Goal: Transaction & Acquisition: Subscribe to service/newsletter

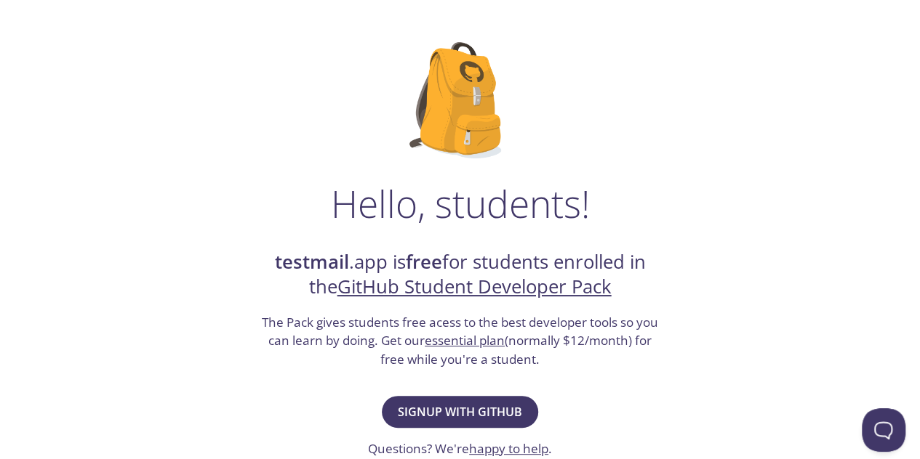
scroll to position [193, 0]
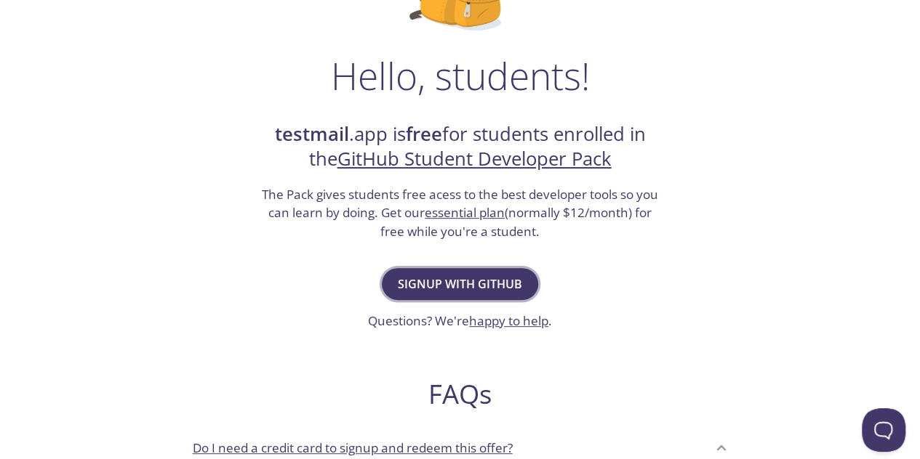
click at [514, 284] on span "Signup with GitHub" at bounding box center [460, 284] width 124 height 20
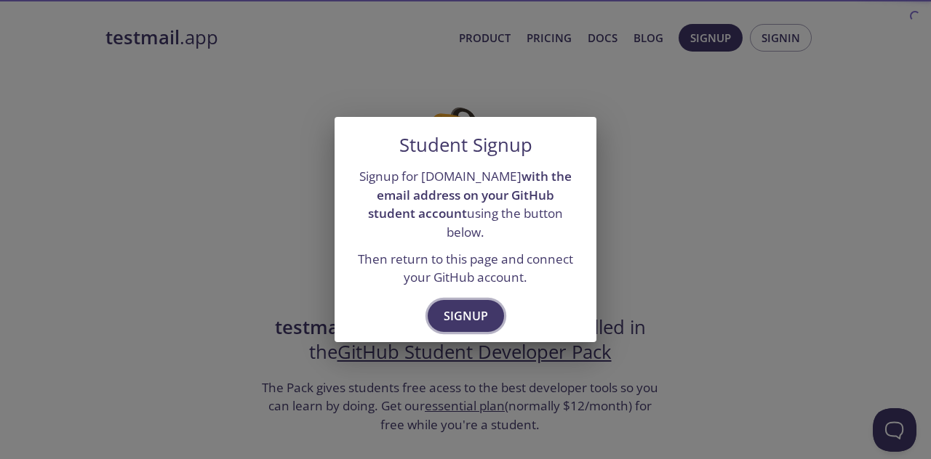
click at [460, 308] on span "Signup" at bounding box center [465, 316] width 44 height 20
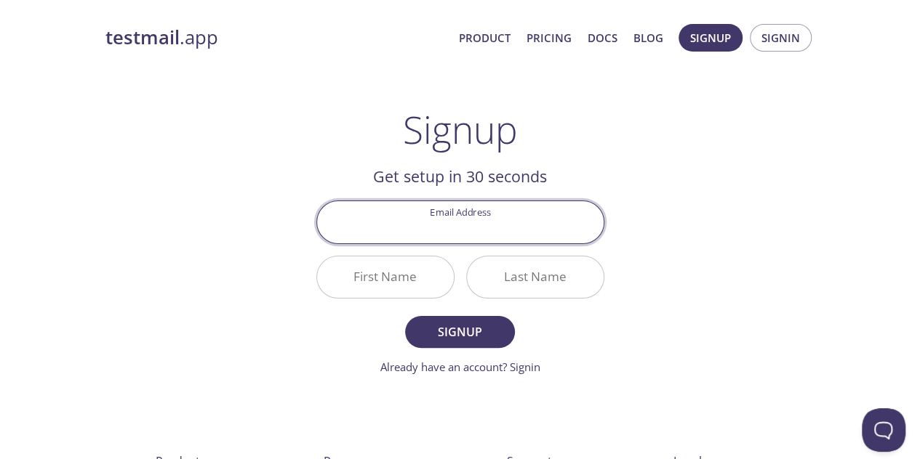
click at [460, 231] on input "Email Address" at bounding box center [460, 221] width 286 height 41
click at [514, 236] on input "Email Address" at bounding box center [460, 221] width 286 height 41
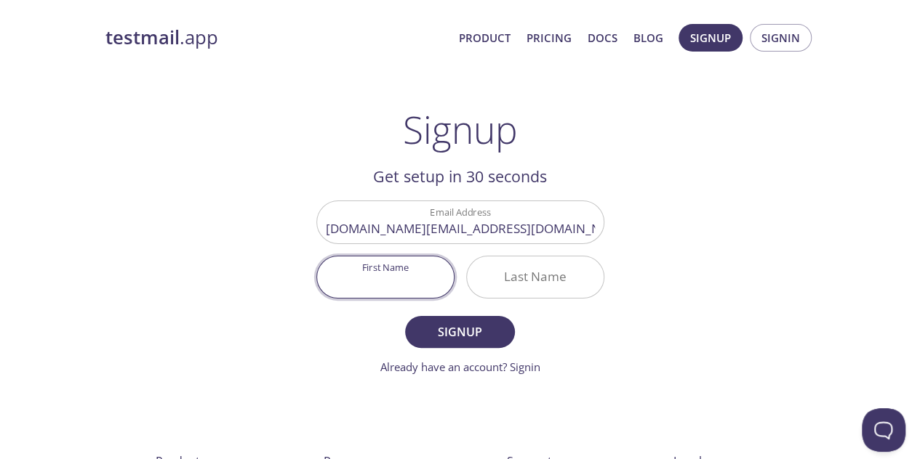
click at [390, 262] on input "First Name" at bounding box center [385, 277] width 137 height 41
click at [534, 232] on input "mohaned.abdellatef.work@gmial.com" at bounding box center [460, 221] width 286 height 41
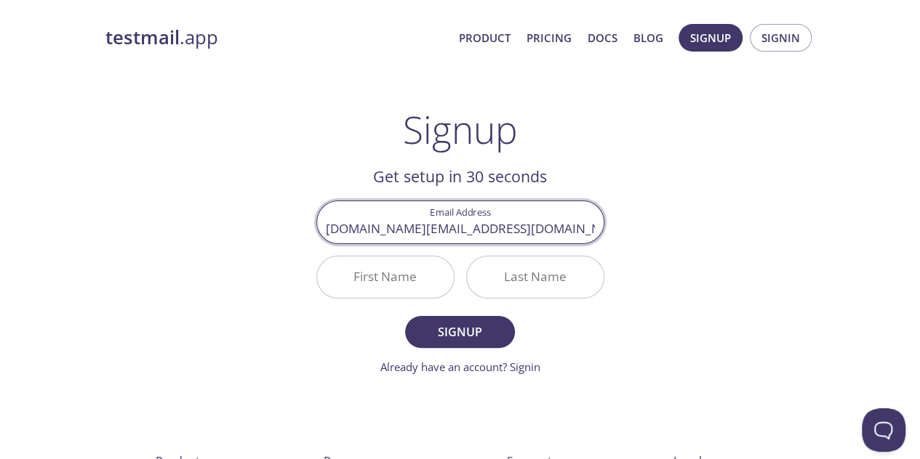
click at [534, 232] on input "mohaned.abdellatef.work@gmal.com" at bounding box center [460, 221] width 286 height 41
click at [393, 233] on input "mohaned.abdellatef.work@gmail.com" at bounding box center [460, 221] width 286 height 41
click at [463, 234] on input "mohamed.abdellatef.work@gmail.com" at bounding box center [460, 221] width 286 height 41
type input "[PERSON_NAME][DOMAIN_NAME][EMAIL_ADDRESS][PERSON_NAME][DOMAIN_NAME]"
click at [381, 270] on input "First Name" at bounding box center [385, 277] width 137 height 41
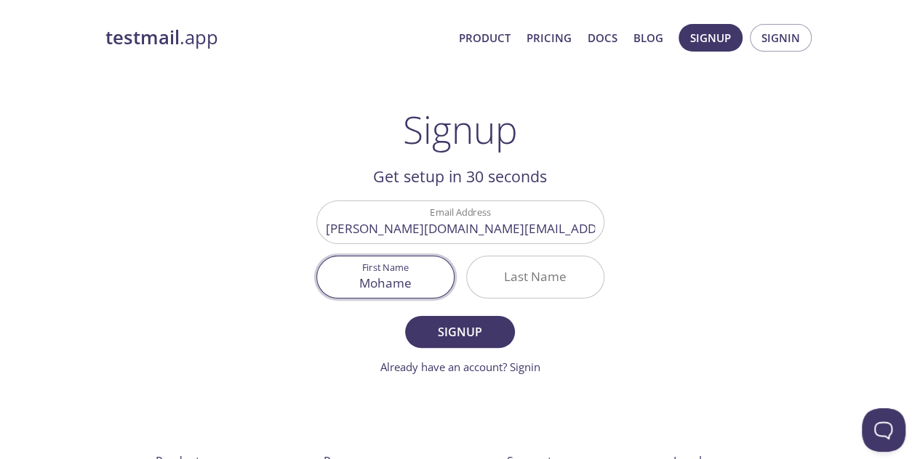
type input "Mohame"
click at [440, 230] on input "[PERSON_NAME][DOMAIN_NAME][EMAIL_ADDRESS][PERSON_NAME][DOMAIN_NAME]" at bounding box center [460, 221] width 286 height 41
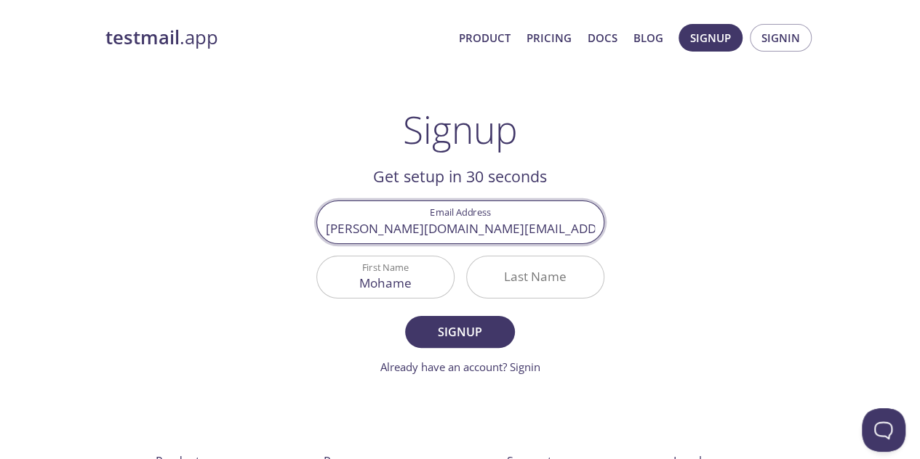
click at [440, 230] on input "[PERSON_NAME][DOMAIN_NAME][EMAIL_ADDRESS][PERSON_NAME][DOMAIN_NAME]" at bounding box center [460, 221] width 286 height 41
click at [538, 271] on input "Last Name" at bounding box center [535, 277] width 137 height 41
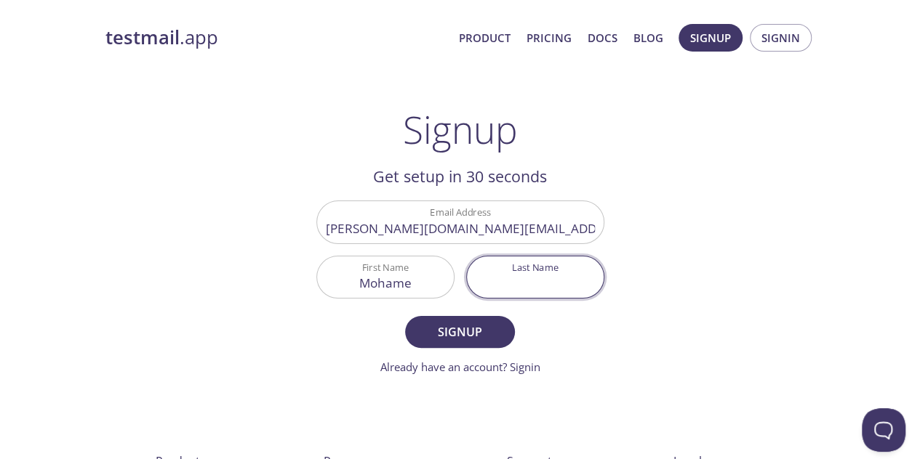
paste input "abdellatif"
click at [557, 282] on input "abdellatif" at bounding box center [535, 277] width 137 height 41
type input "abdellatef"
click at [482, 322] on span "Signup" at bounding box center [459, 332] width 77 height 20
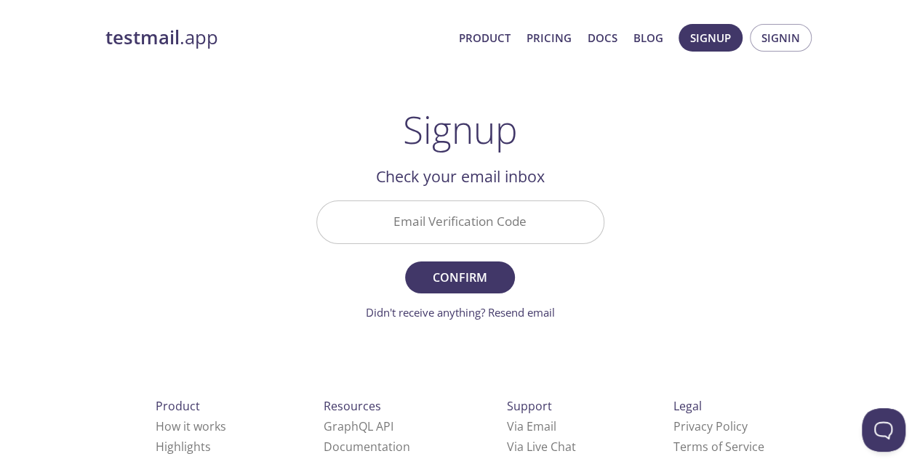
click at [470, 227] on input "Email Verification Code" at bounding box center [460, 221] width 286 height 41
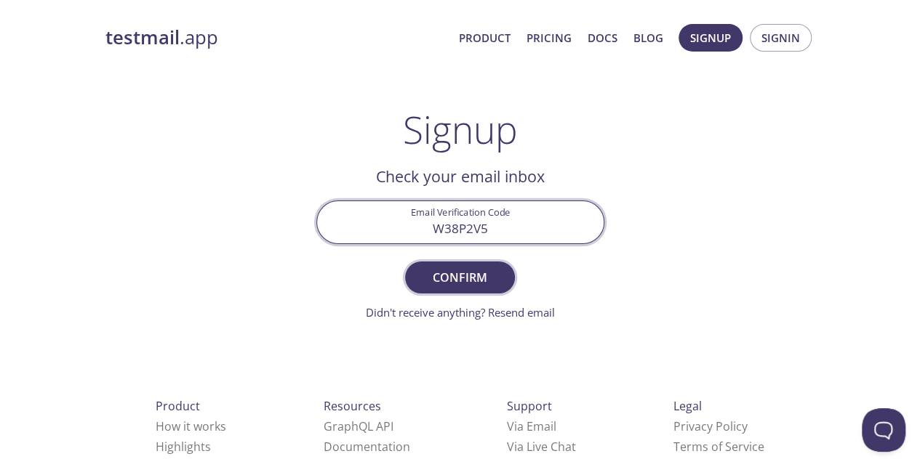
type input "W38P2V5"
click at [457, 276] on span "Confirm" at bounding box center [459, 278] width 77 height 20
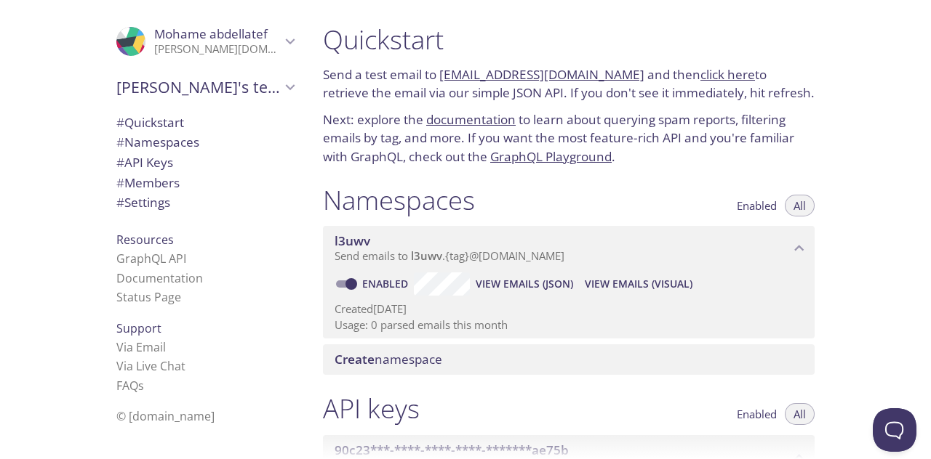
click at [589, 71] on link "[EMAIL_ADDRESS][DOMAIN_NAME]" at bounding box center [541, 74] width 205 height 17
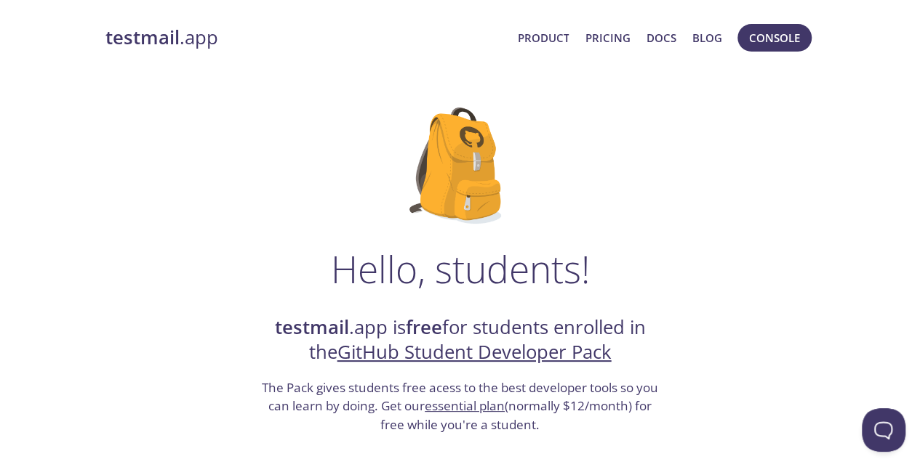
click at [194, 50] on link "testmail .app" at bounding box center [305, 37] width 401 height 25
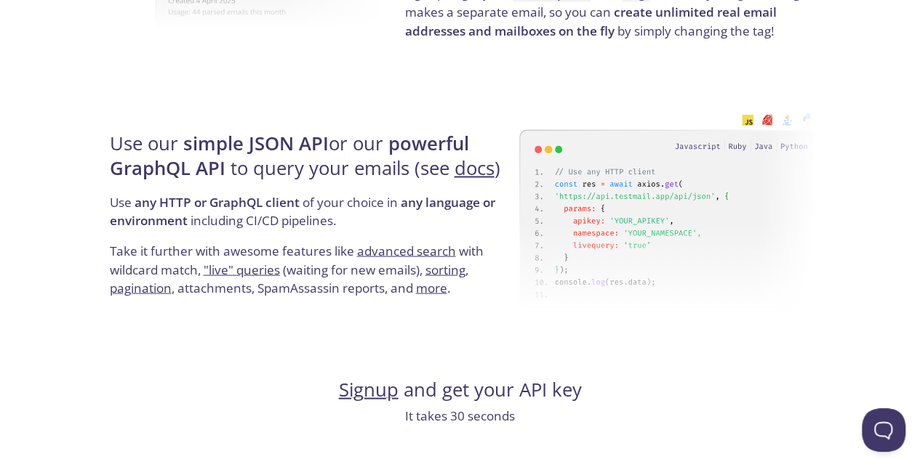
scroll to position [1591, 0]
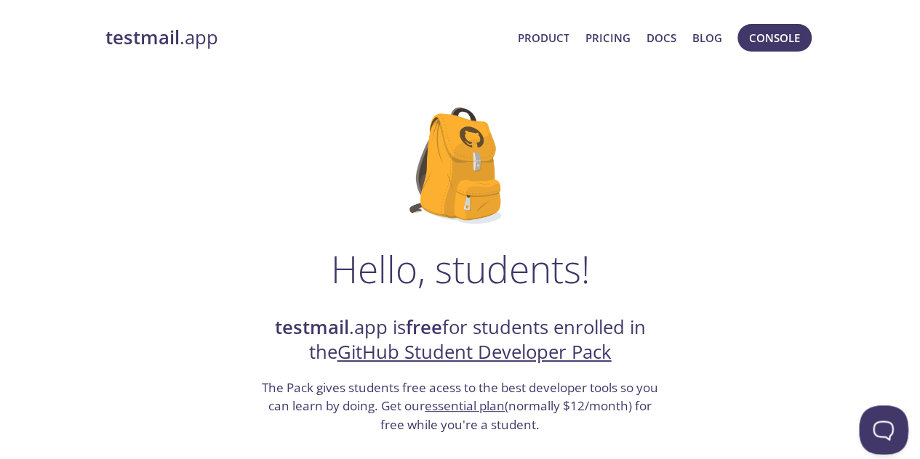
click at [875, 422] on button "Open Beacon popover" at bounding box center [881, 428] width 44 height 44
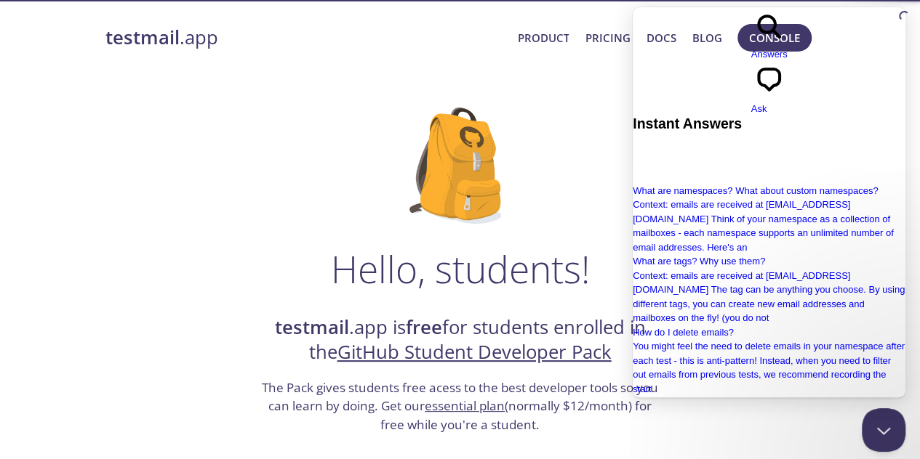
click at [548, 271] on h1 "Hello, students!" at bounding box center [460, 269] width 259 height 44
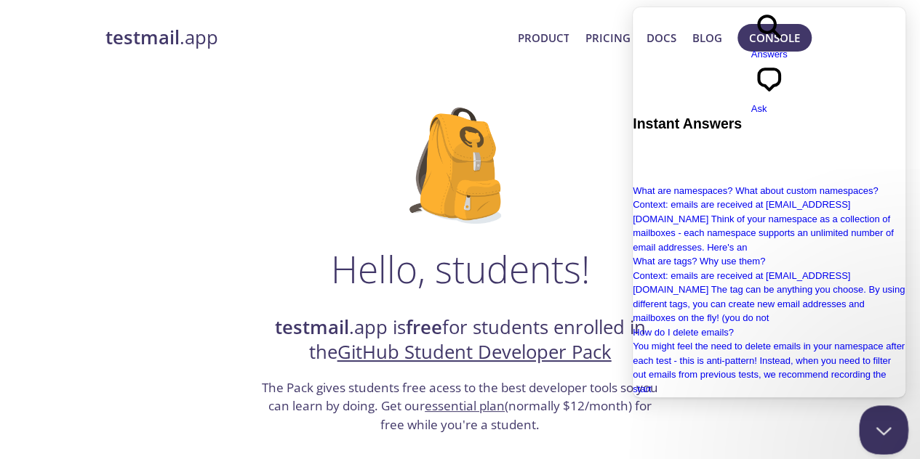
click at [871, 424] on button "Close Beacon popover" at bounding box center [881, 428] width 44 height 44
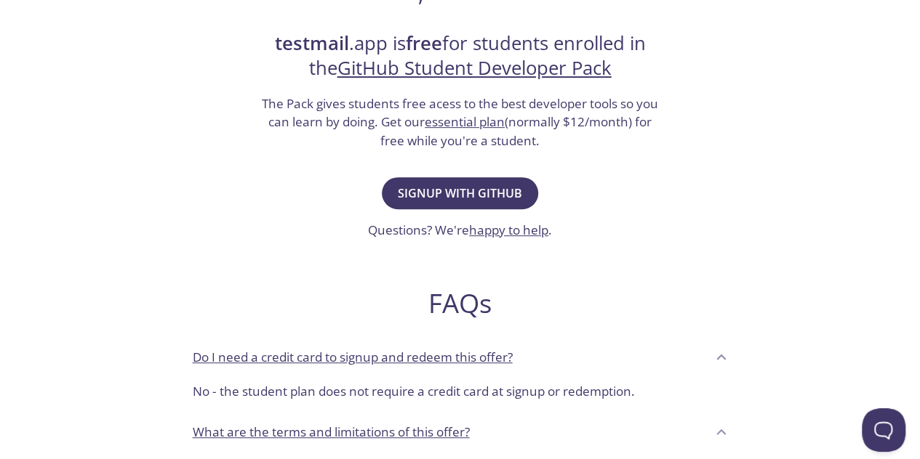
scroll to position [357, 0]
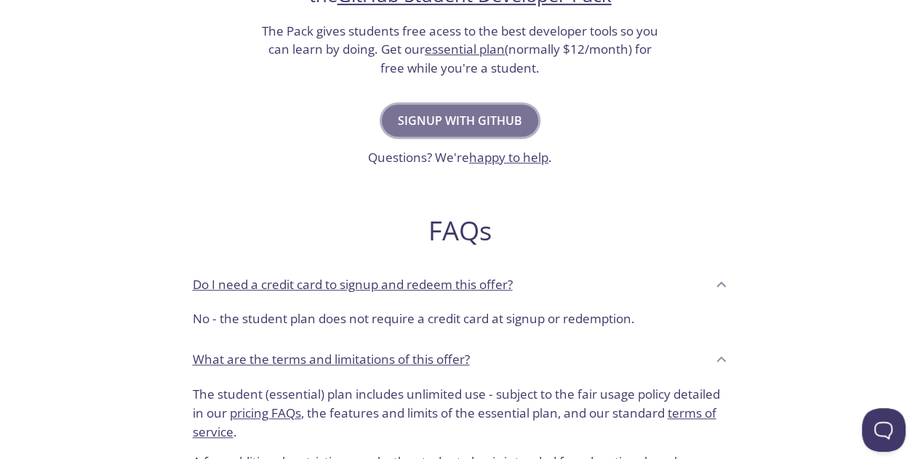
click at [486, 108] on button "Signup with GitHub" at bounding box center [460, 121] width 156 height 32
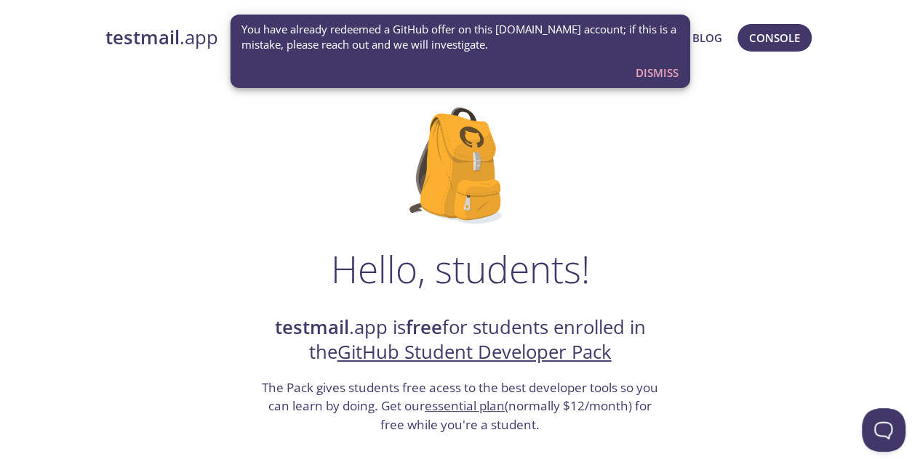
click at [174, 26] on strong "testmail" at bounding box center [142, 37] width 74 height 25
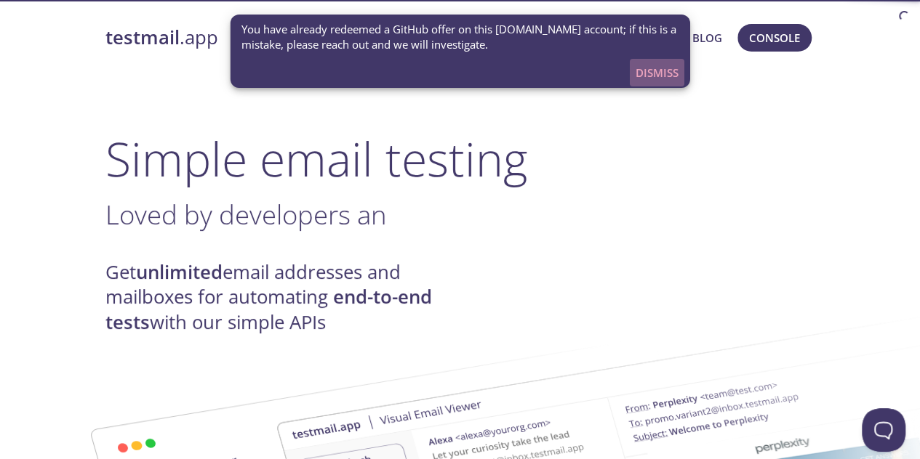
click at [650, 82] on span "Dismiss" at bounding box center [656, 72] width 43 height 19
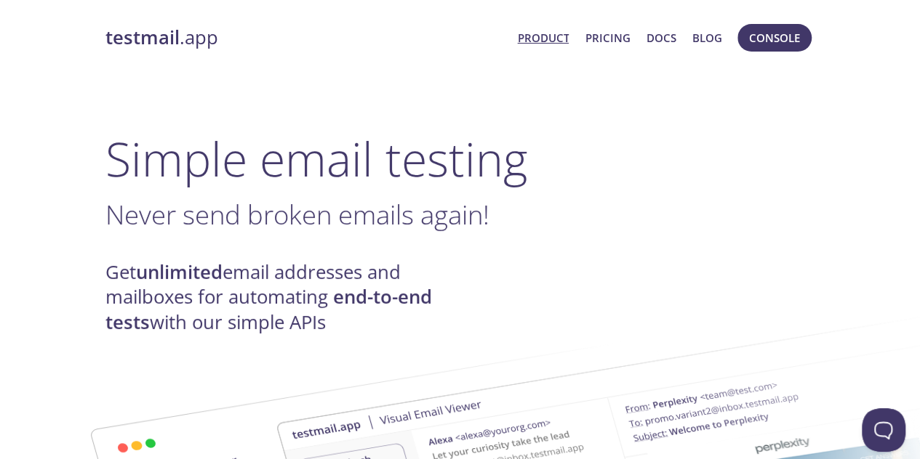
click at [813, 43] on span "Console" at bounding box center [774, 37] width 81 height 35
click at [801, 41] on button "Console" at bounding box center [774, 38] width 74 height 28
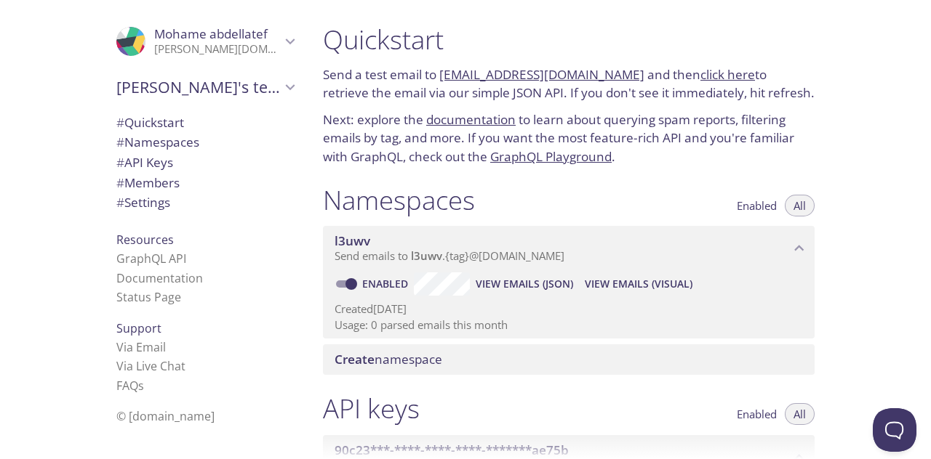
click at [551, 261] on span "Send emails to l3uwv . {tag} @[DOMAIN_NAME]" at bounding box center [449, 256] width 230 height 15
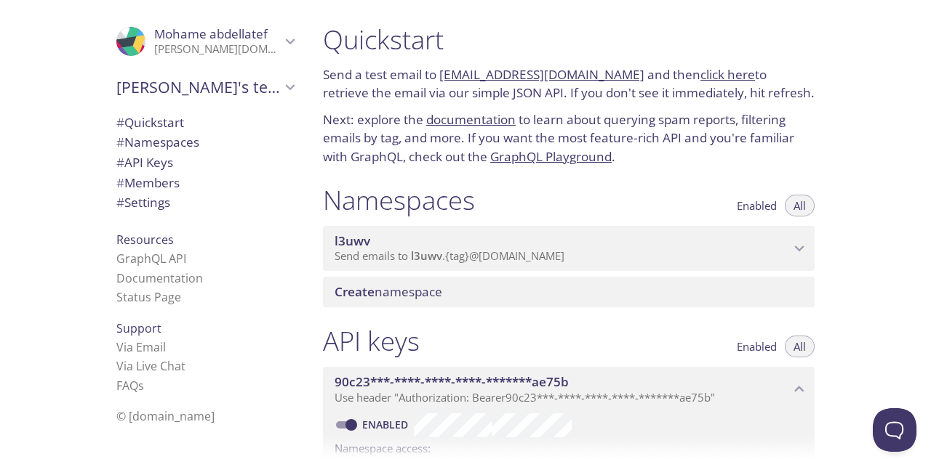
click at [551, 261] on span "Send emails to l3uwv . {tag} @[DOMAIN_NAME]" at bounding box center [449, 256] width 230 height 15
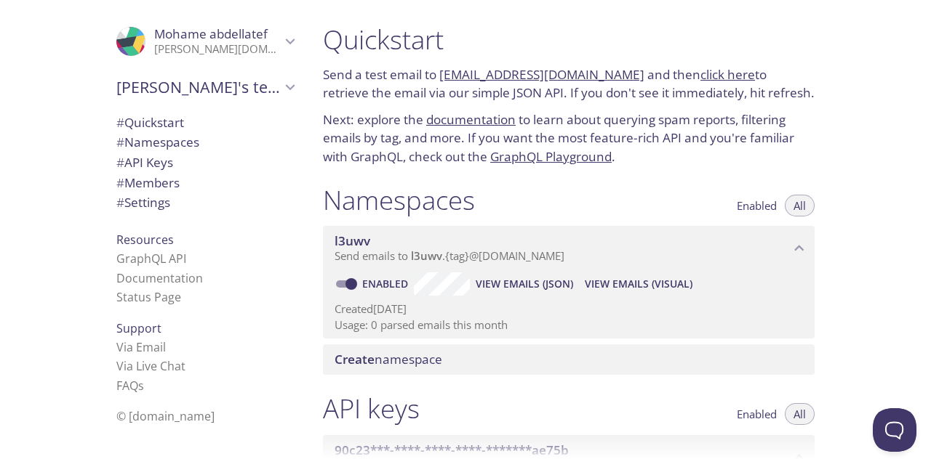
click at [537, 73] on link "[EMAIL_ADDRESS][DOMAIN_NAME]" at bounding box center [541, 74] width 205 height 17
click at [723, 72] on link "click here" at bounding box center [727, 74] width 55 height 17
click at [147, 120] on span "# Quickstart" at bounding box center [150, 122] width 68 height 17
click at [145, 162] on span "# API Keys" at bounding box center [144, 162] width 57 height 17
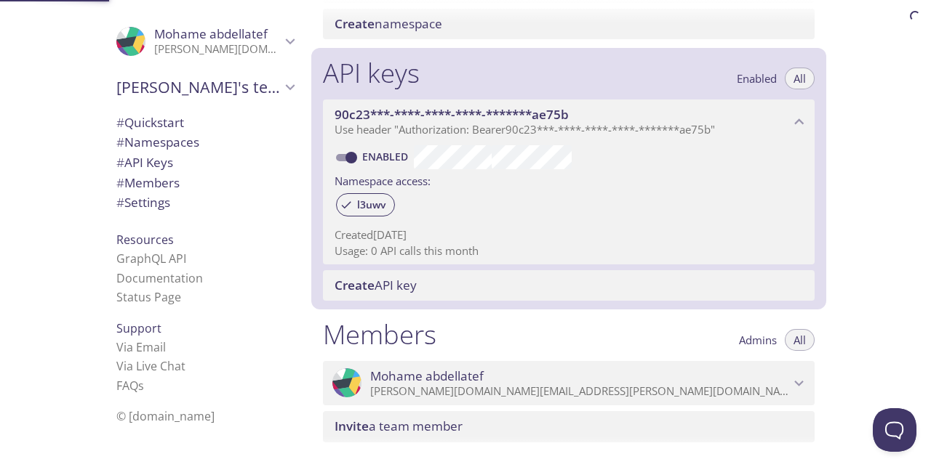
scroll to position [393, 0]
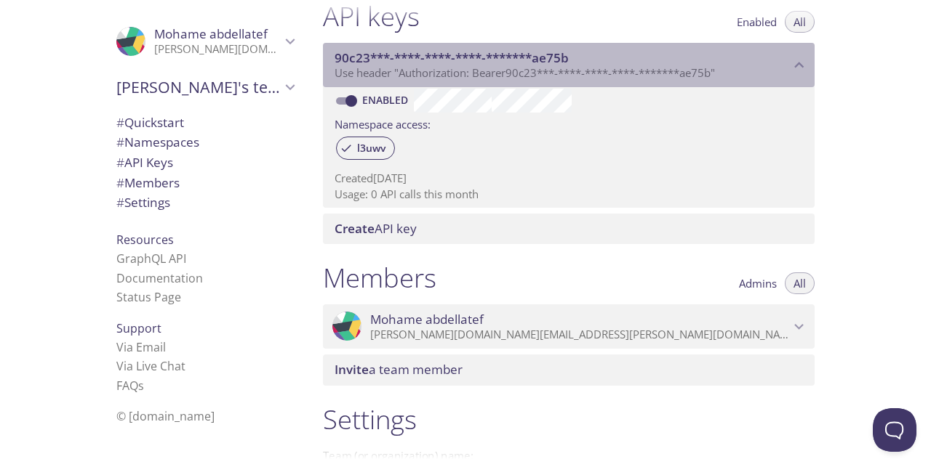
click at [693, 71] on span "Use header "Authorization: Bearer 90c23***-****-****-****-*******ae75b "" at bounding box center [524, 72] width 380 height 15
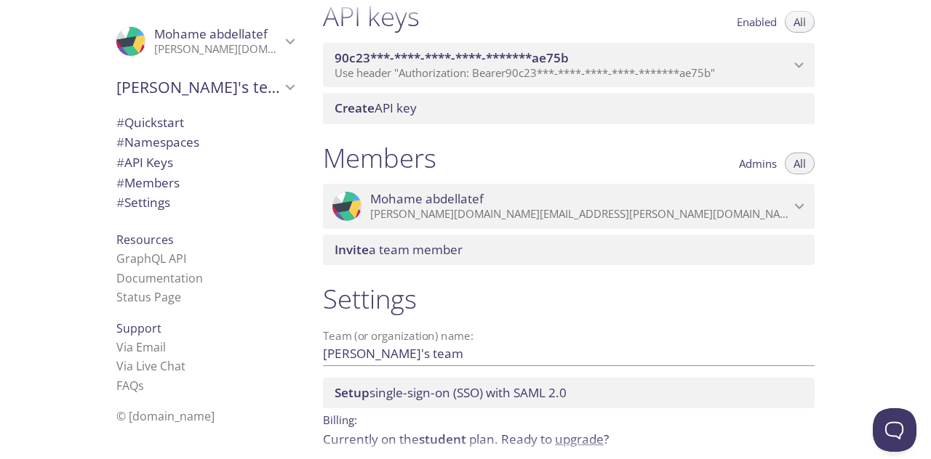
click at [693, 71] on span "Use header "Authorization: Bearer 90c23***-****-****-****-*******ae75b "" at bounding box center [524, 72] width 380 height 15
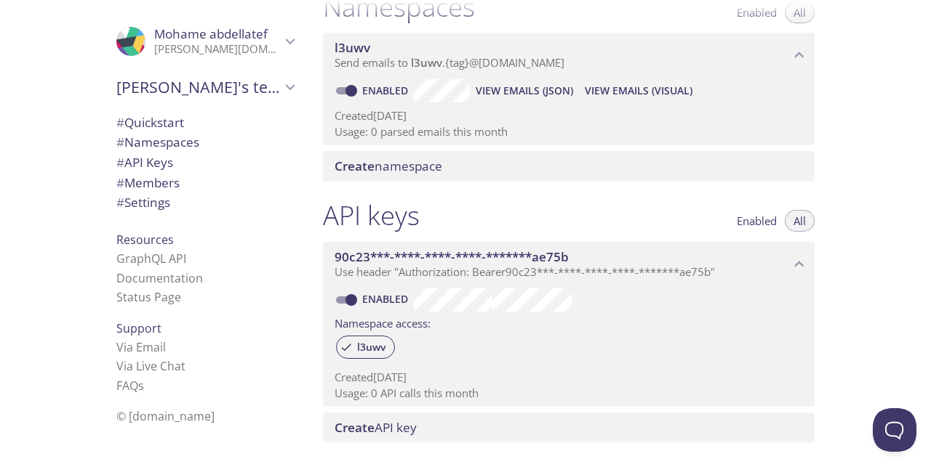
scroll to position [0, 0]
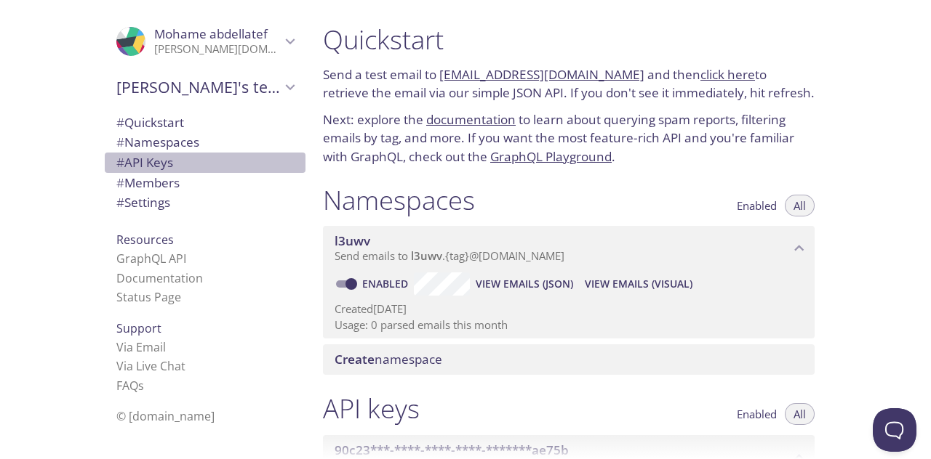
click at [152, 169] on span "# API Keys" at bounding box center [144, 162] width 57 height 17
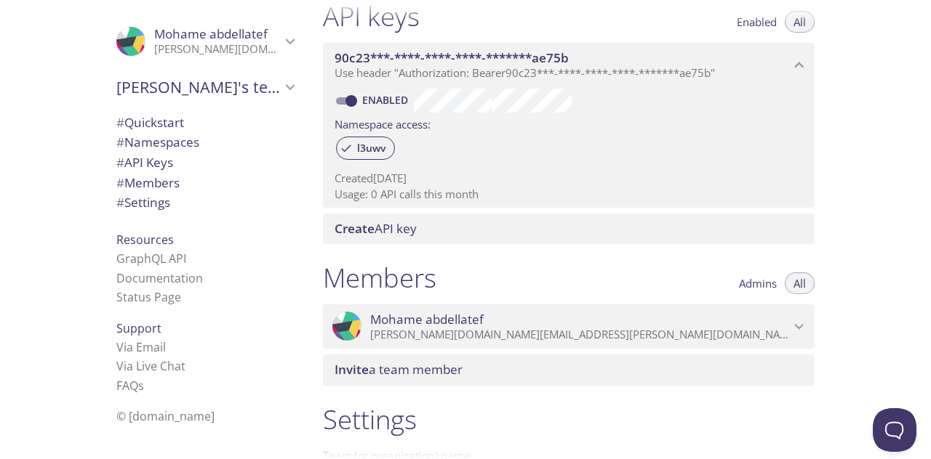
scroll to position [393, 0]
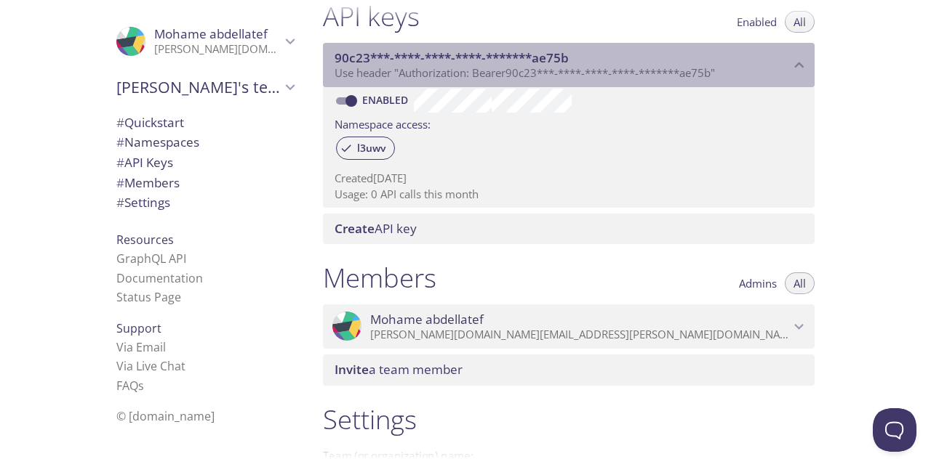
drag, startPoint x: 340, startPoint y: 60, endPoint x: 598, endPoint y: 56, distance: 258.1
click at [595, 55] on span "90c23***-****-****-****-*******ae75b" at bounding box center [561, 58] width 455 height 16
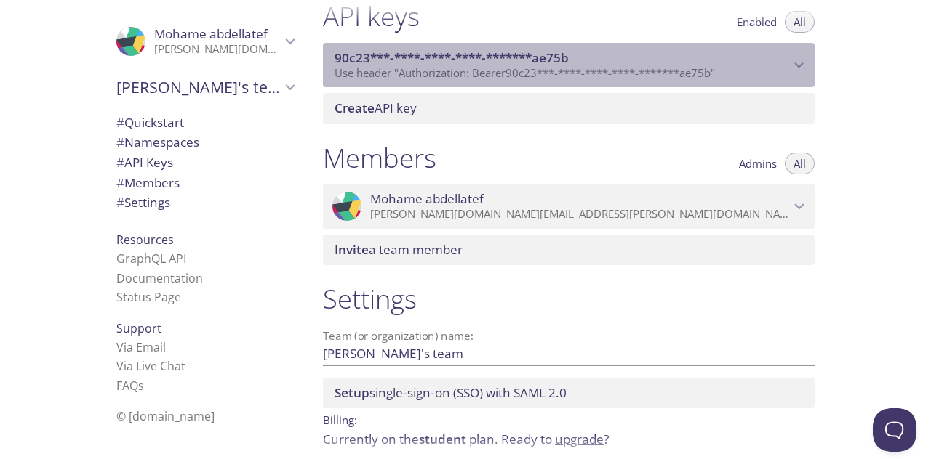
click at [599, 56] on span "90c23***-****-****-****-*******ae75b" at bounding box center [561, 58] width 455 height 16
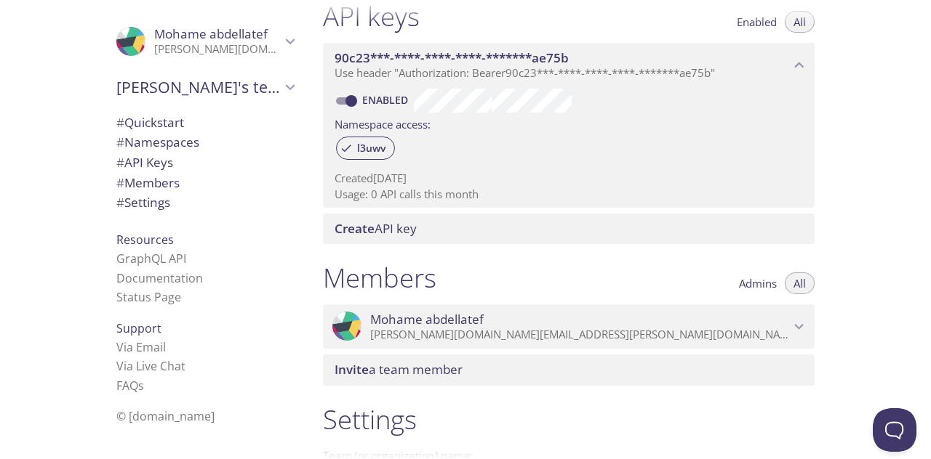
drag, startPoint x: 605, startPoint y: 110, endPoint x: 512, endPoint y: 145, distance: 99.4
click at [512, 145] on div "l3uwv" at bounding box center [568, 149] width 468 height 31
drag, startPoint x: 459, startPoint y: 197, endPoint x: 358, endPoint y: 197, distance: 101.8
click at [358, 197] on p "Usage: 0 API calls this month" at bounding box center [568, 194] width 468 height 15
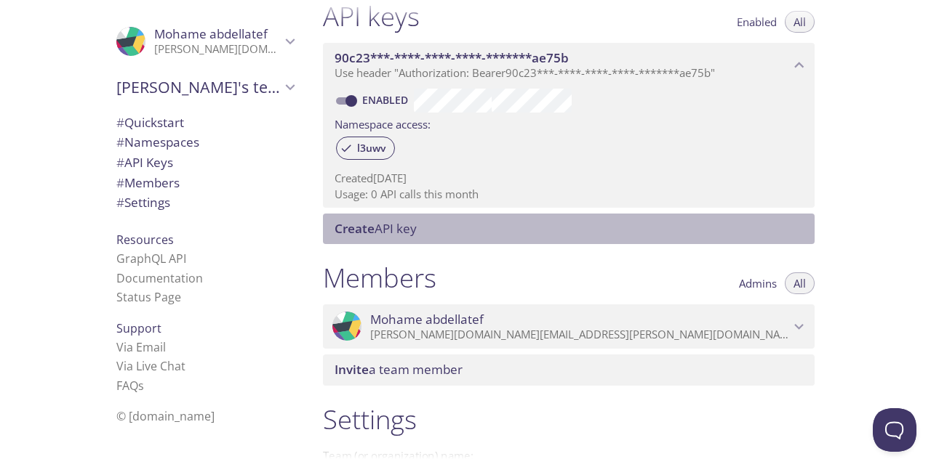
click at [379, 230] on span "Create API key" at bounding box center [375, 228] width 82 height 17
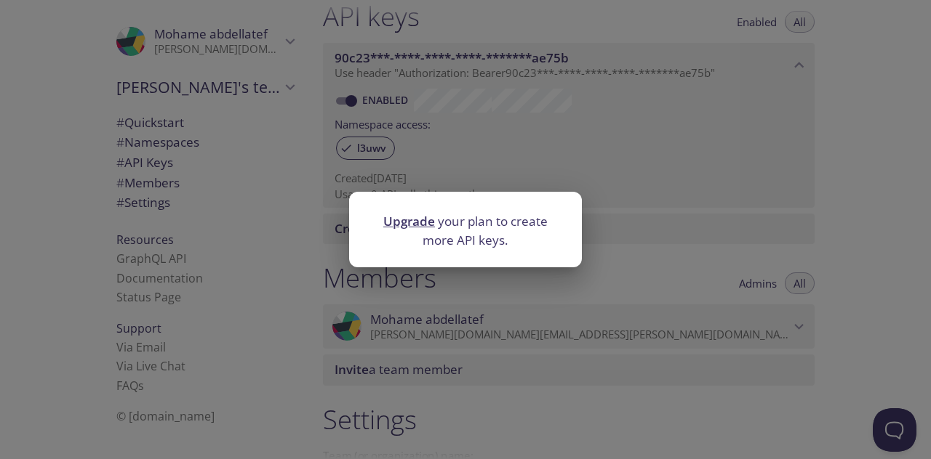
click at [633, 212] on div "Upgrade your plan to create more API keys." at bounding box center [465, 229] width 931 height 459
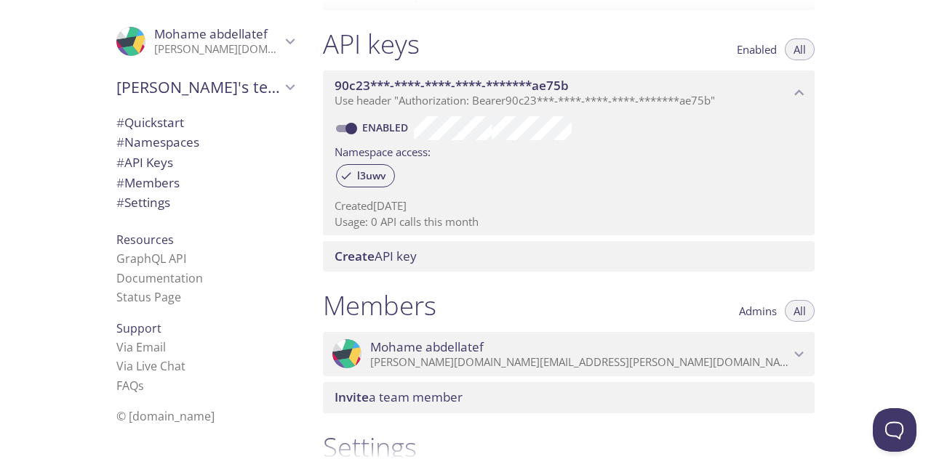
scroll to position [355, 0]
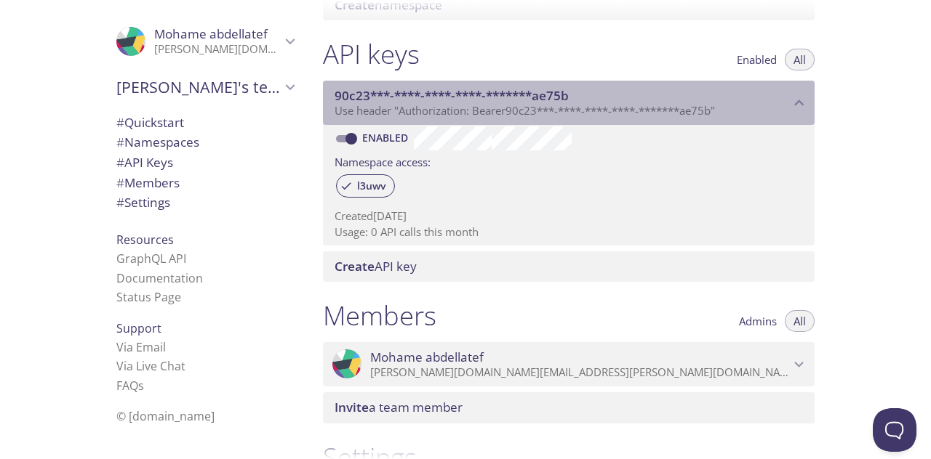
click at [338, 92] on div "90c23***-****-****-****-*******ae75b Use header "Authorization: Bearer 90c23***…" at bounding box center [568, 103] width 491 height 45
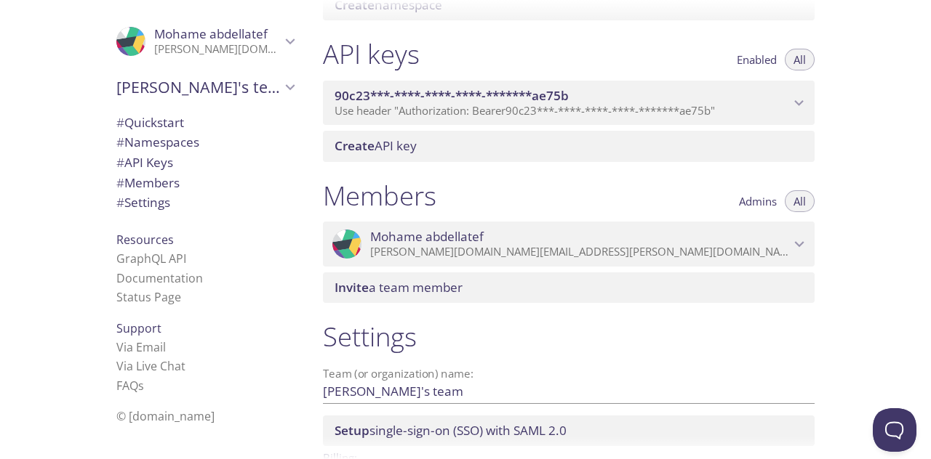
drag, startPoint x: 380, startPoint y: 100, endPoint x: 389, endPoint y: 102, distance: 9.7
click at [380, 100] on span "90c23***-****-****-****-*******ae75b" at bounding box center [451, 95] width 234 height 17
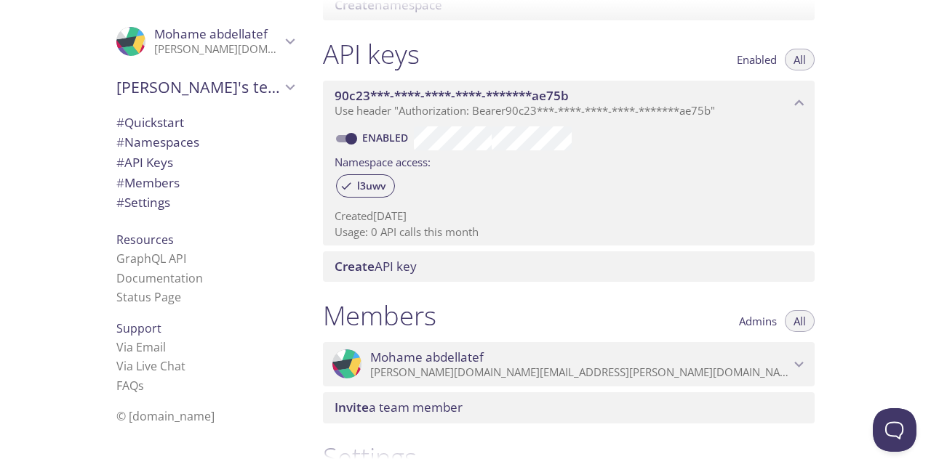
click at [131, 182] on span "# Members" at bounding box center [147, 182] width 63 height 17
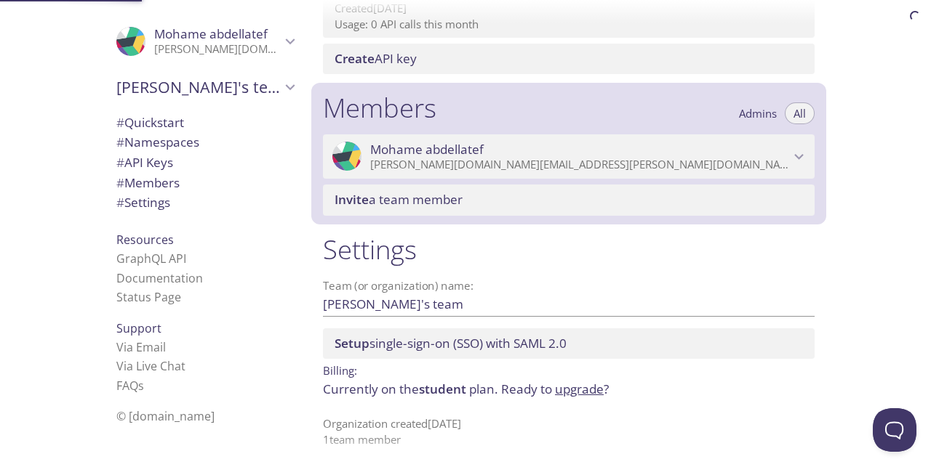
scroll to position [574, 0]
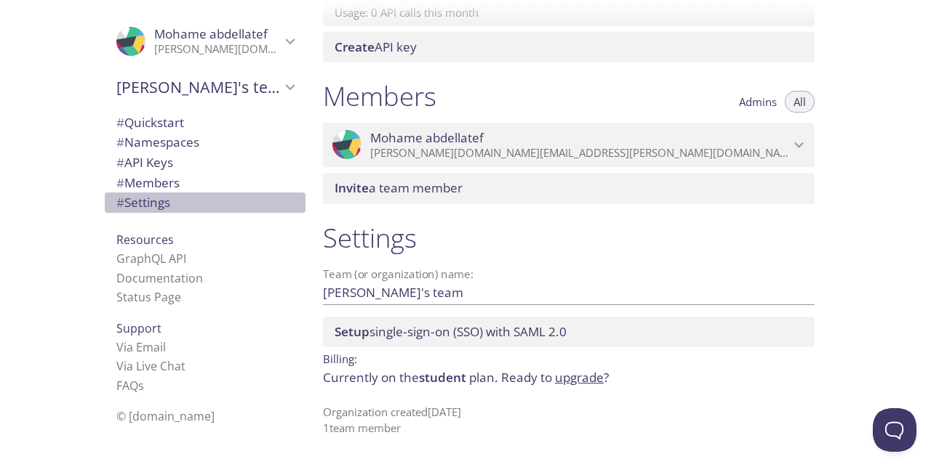
click at [151, 199] on span "# Settings" at bounding box center [143, 202] width 54 height 17
click at [153, 198] on span "# Settings" at bounding box center [143, 202] width 54 height 17
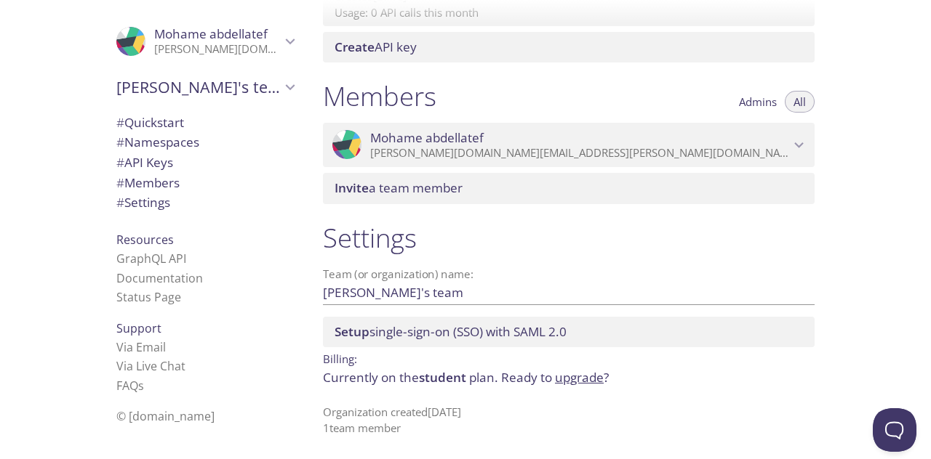
click at [778, 149] on p "[PERSON_NAME][DOMAIN_NAME][EMAIL_ADDRESS][PERSON_NAME][DOMAIN_NAME]" at bounding box center [579, 153] width 419 height 15
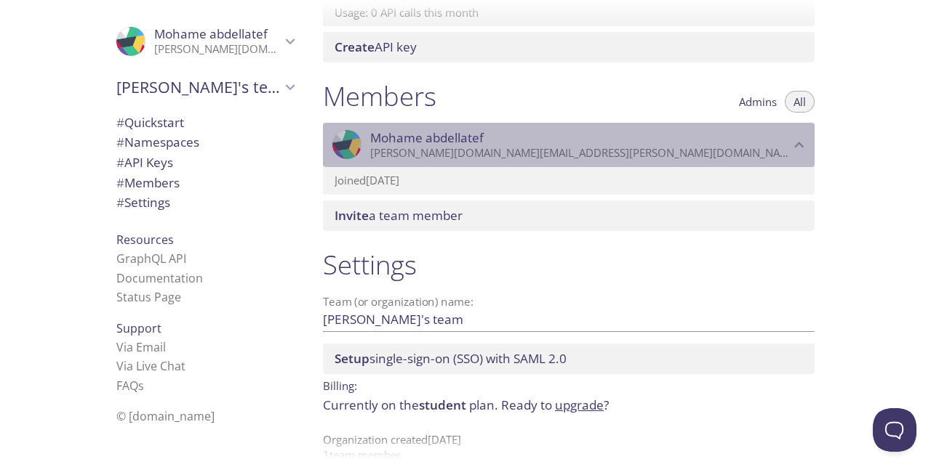
click at [778, 149] on p "[PERSON_NAME][DOMAIN_NAME][EMAIL_ADDRESS][PERSON_NAME][DOMAIN_NAME]" at bounding box center [579, 153] width 419 height 15
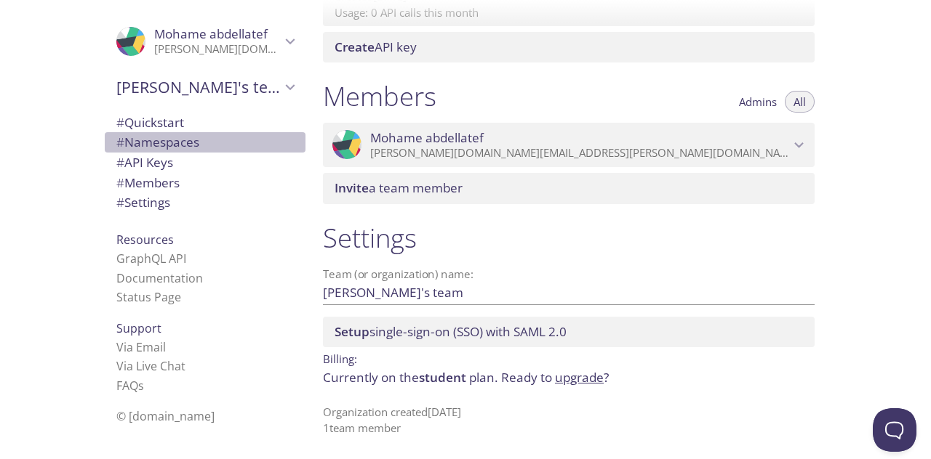
click at [164, 149] on span "# Namespaces" at bounding box center [157, 142] width 83 height 17
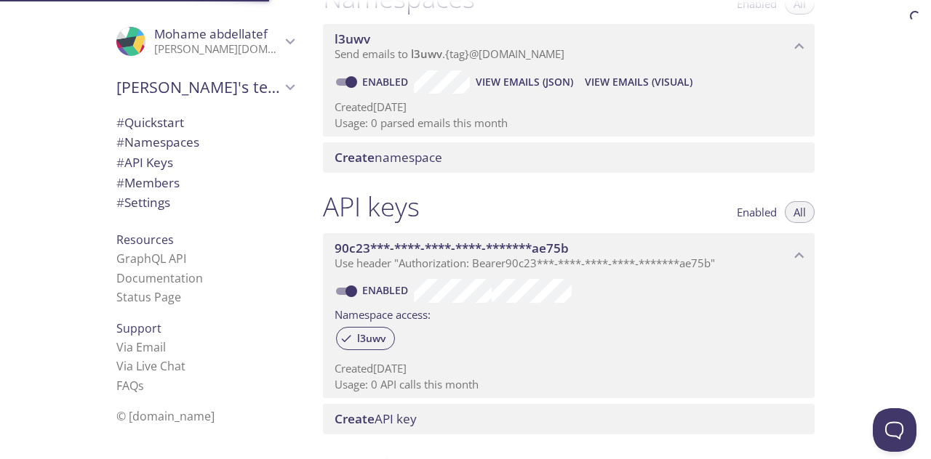
scroll to position [183, 0]
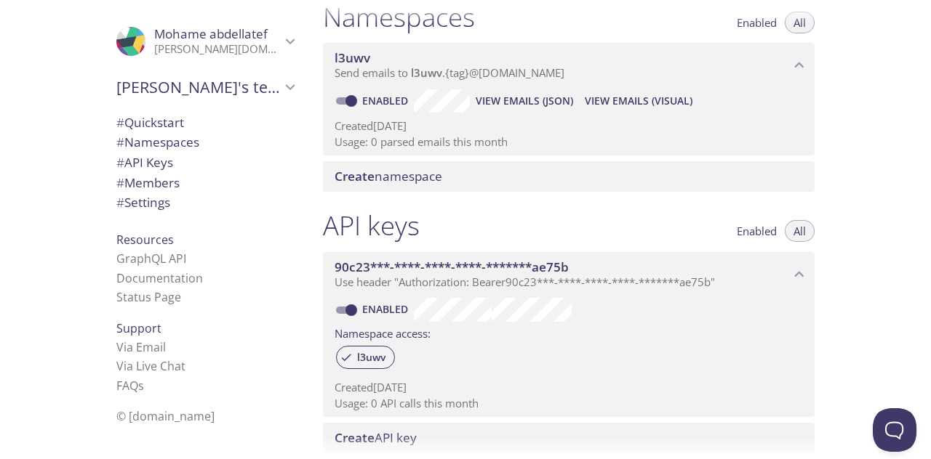
click at [145, 124] on span "# Quickstart" at bounding box center [150, 122] width 68 height 17
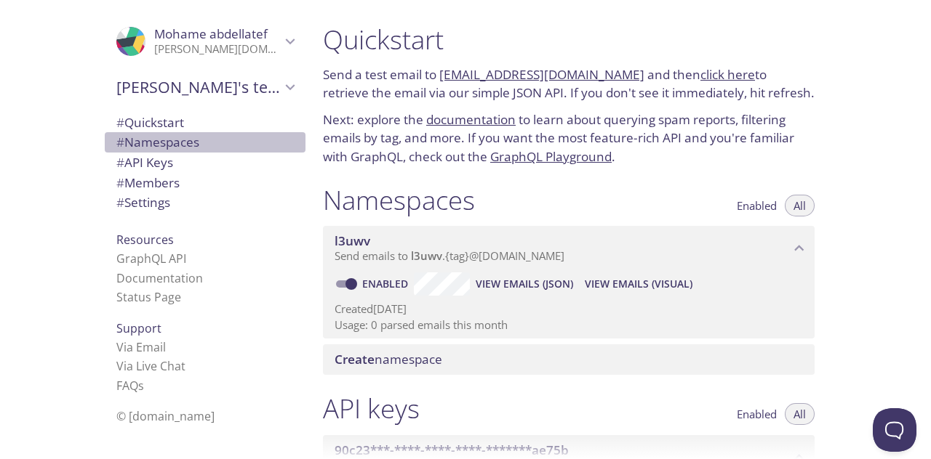
click at [166, 146] on span "# Namespaces" at bounding box center [157, 142] width 83 height 17
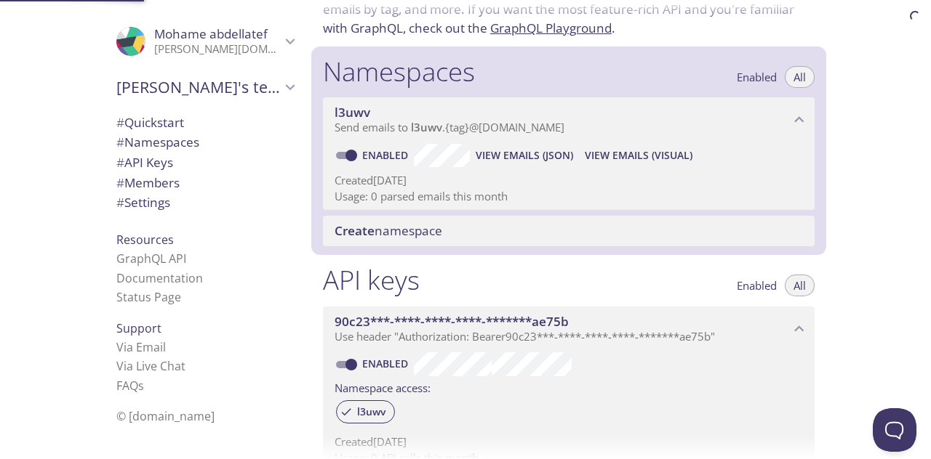
scroll to position [183, 0]
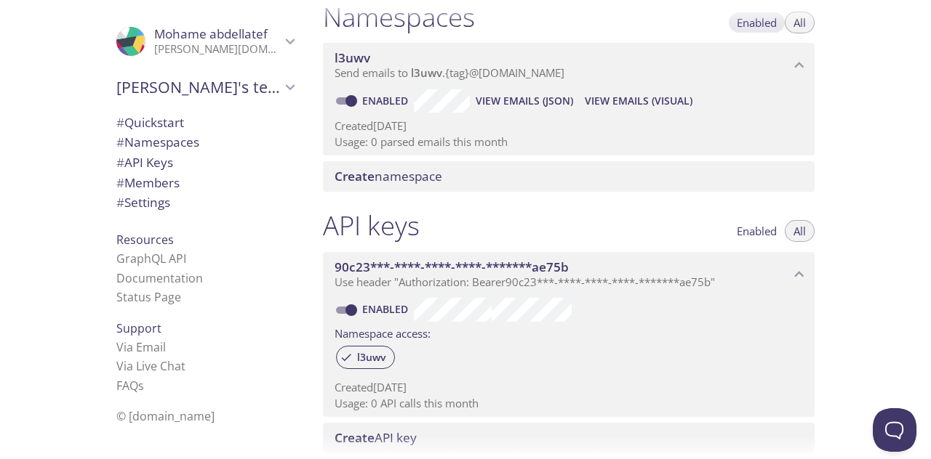
click at [756, 23] on span "Enabled" at bounding box center [756, 23] width 40 height 0
click at [799, 23] on span "All" at bounding box center [799, 23] width 12 height 0
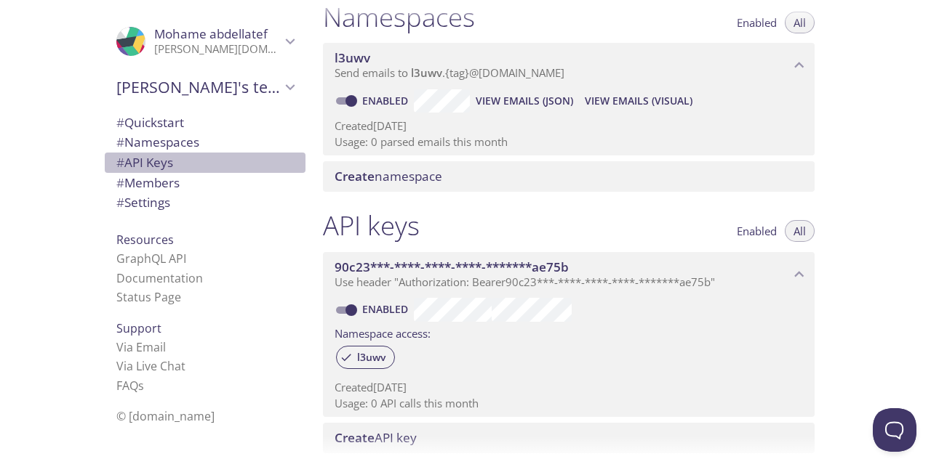
click at [167, 161] on span "# API Keys" at bounding box center [204, 162] width 177 height 19
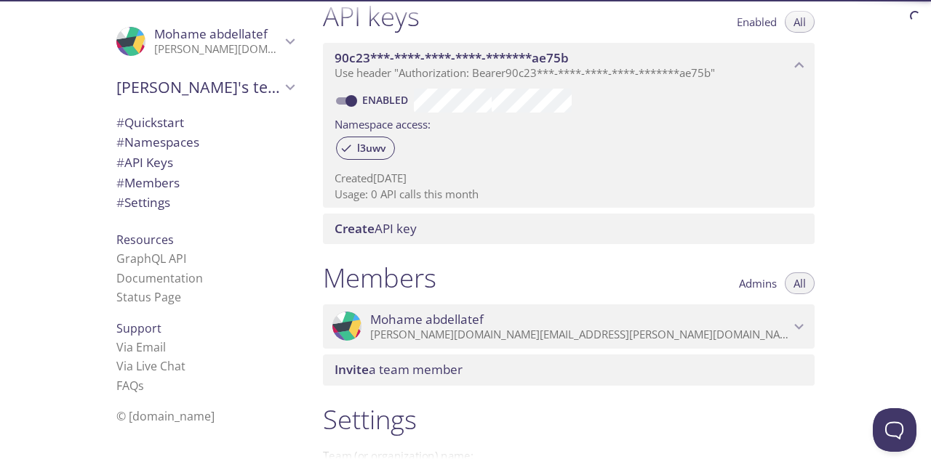
scroll to position [574, 0]
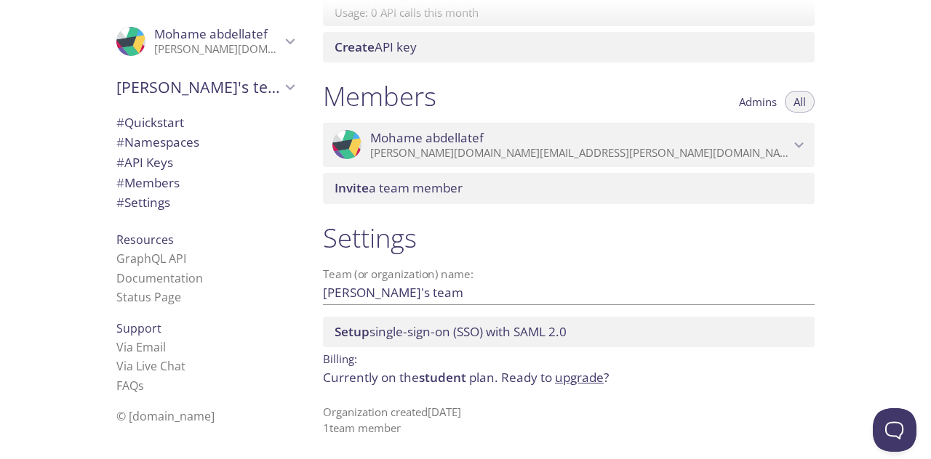
click at [145, 186] on span "# Members" at bounding box center [147, 182] width 63 height 17
click at [763, 102] on span "Admins" at bounding box center [758, 102] width 38 height 0
click at [792, 103] on button "All" at bounding box center [799, 102] width 30 height 22
click at [811, 142] on div ".cls-1 { fill: #6d5ca8; } .cls-2 { fill: #3fc191; } .cls-3 { fill: #3b4752; } .…" at bounding box center [568, 145] width 491 height 45
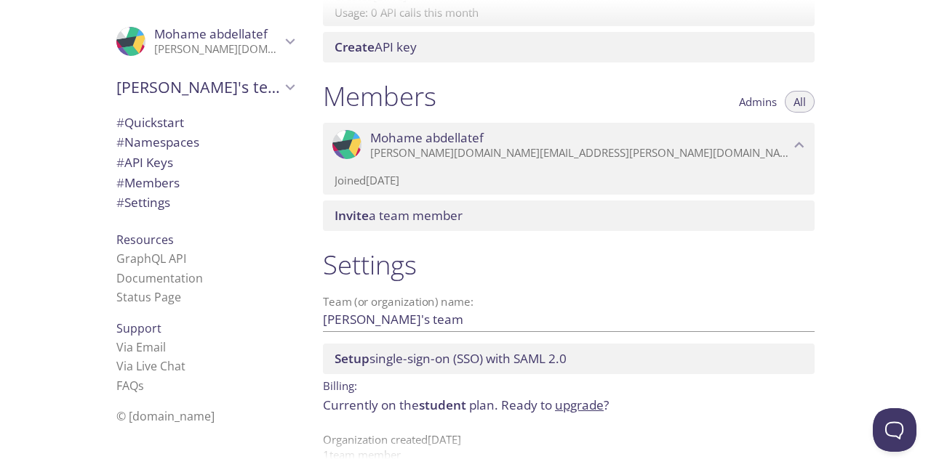
click at [811, 142] on div ".cls-1 { fill: #6d5ca8; } .cls-2 { fill: #3fc191; } .cls-3 { fill: #3b4752; } .…" at bounding box center [568, 145] width 491 height 45
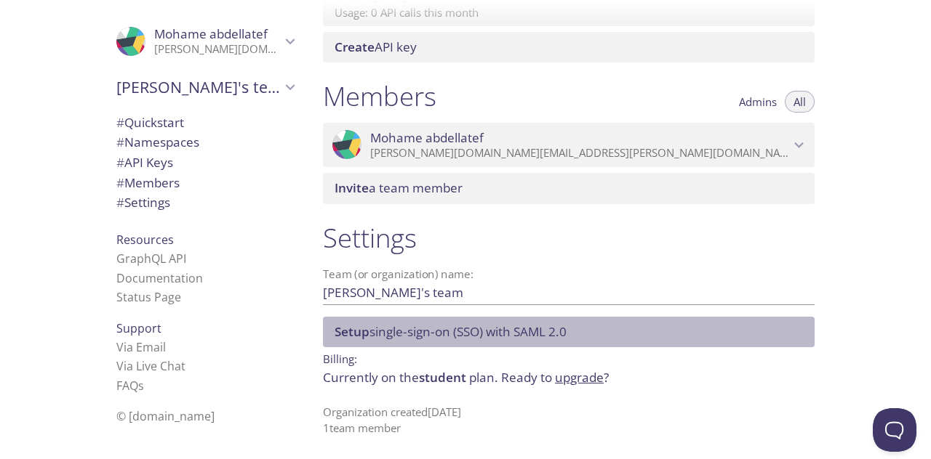
drag, startPoint x: 595, startPoint y: 340, endPoint x: 435, endPoint y: 342, distance: 160.0
click at [435, 342] on div "Setup single-sign-on (SSO) with SAML 2.0" at bounding box center [568, 332] width 491 height 31
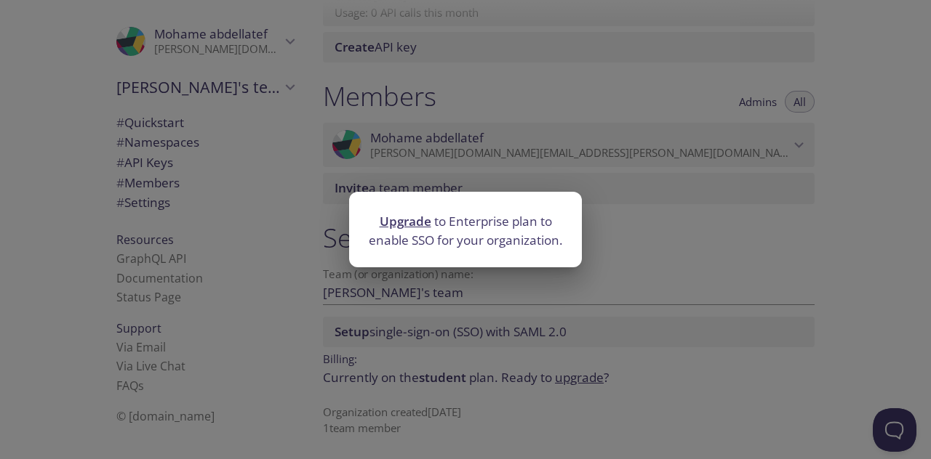
click at [703, 274] on div "Upgrade to Enterprise plan to enable SSO for your organization." at bounding box center [465, 229] width 931 height 459
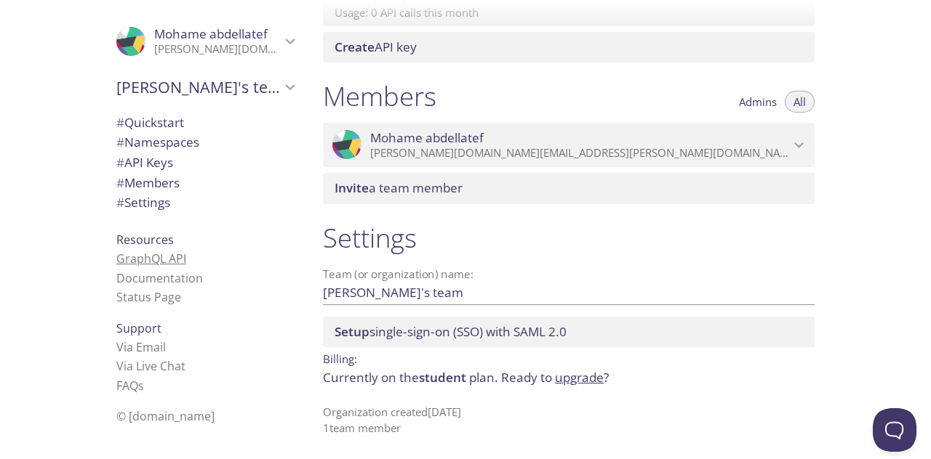
click at [141, 265] on link "GraphQL API" at bounding box center [151, 259] width 70 height 16
click at [141, 164] on span "# API Keys" at bounding box center [144, 162] width 57 height 17
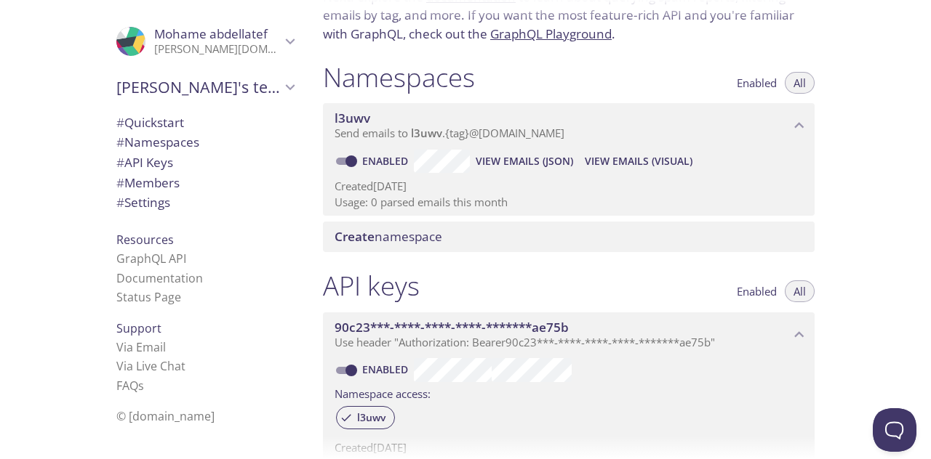
scroll to position [124, 0]
click at [513, 161] on span "View Emails (JSON)" at bounding box center [523, 160] width 97 height 17
click at [636, 158] on span "View Emails (Visual)" at bounding box center [639, 160] width 108 height 17
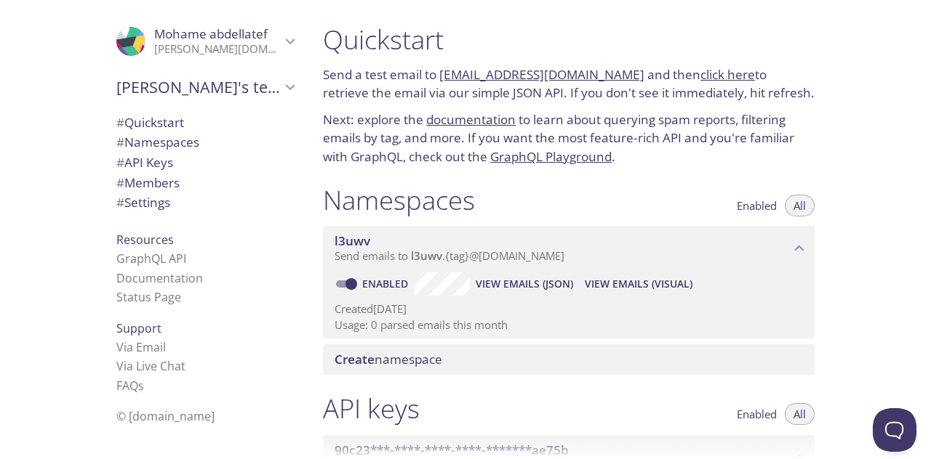
click at [178, 88] on span "[PERSON_NAME]'s team" at bounding box center [198, 87] width 164 height 20
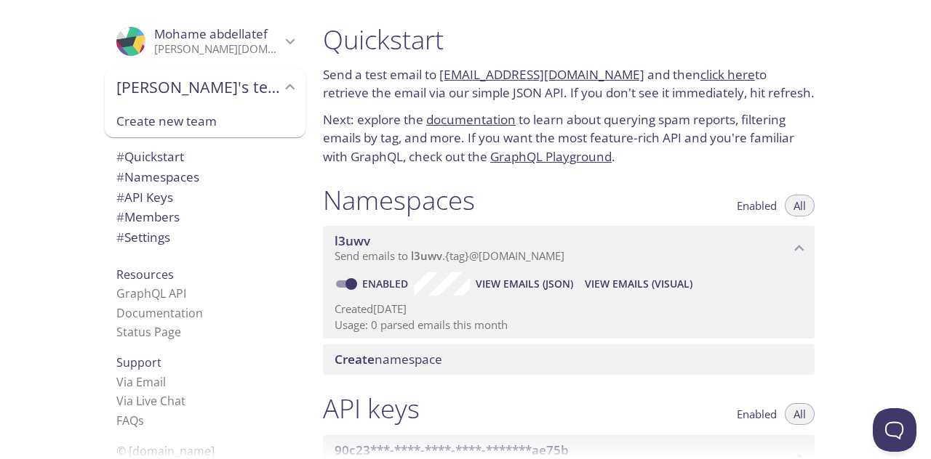
click at [185, 87] on span "[PERSON_NAME]'s team" at bounding box center [198, 87] width 164 height 20
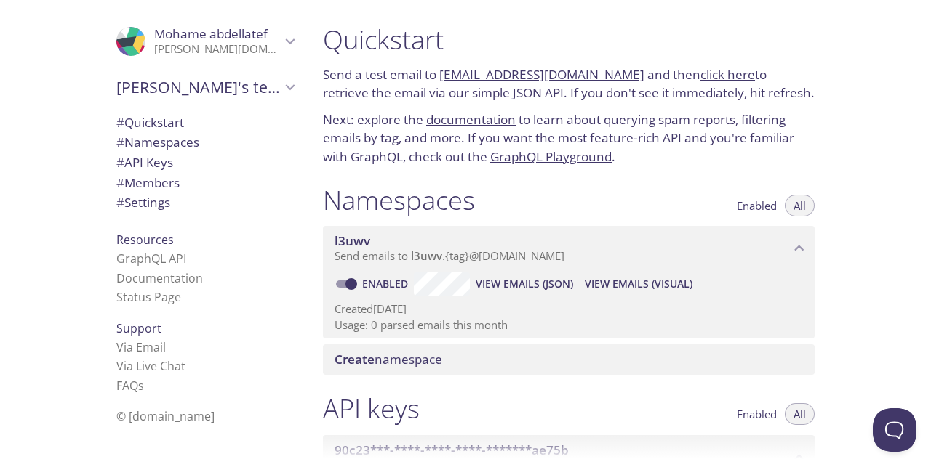
click at [566, 264] on div "l3uwv Send emails to l3uwv . {tag} @[DOMAIN_NAME]" at bounding box center [568, 248] width 491 height 45
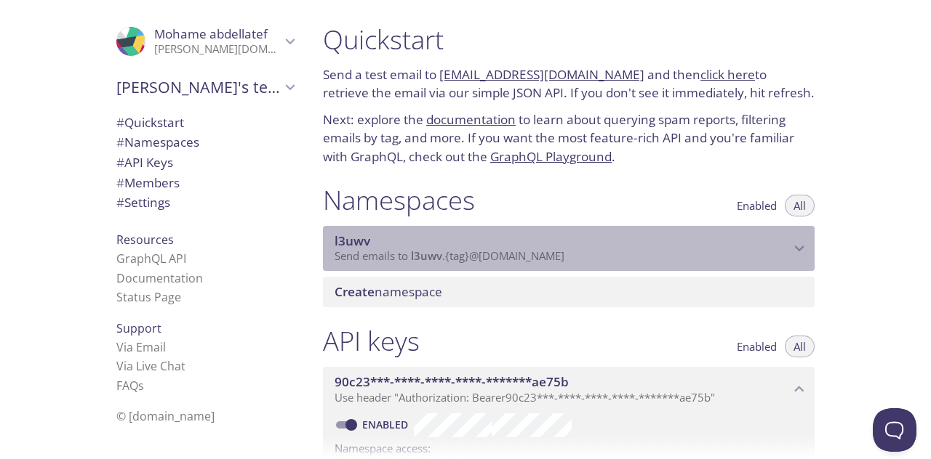
drag, startPoint x: 569, startPoint y: 262, endPoint x: 688, endPoint y: 257, distance: 119.3
click at [564, 261] on span "Send emails to l3uwv . {tag} @[DOMAIN_NAME]" at bounding box center [449, 256] width 230 height 15
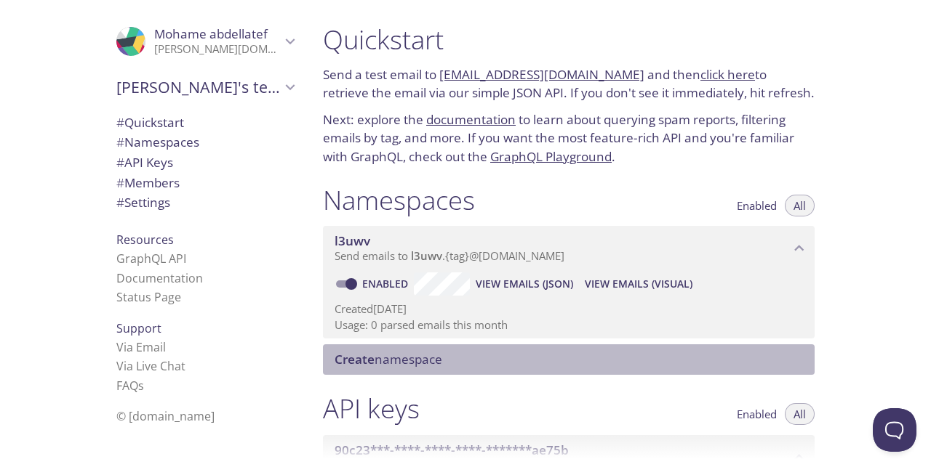
click at [422, 365] on span "Create namespace" at bounding box center [388, 359] width 108 height 17
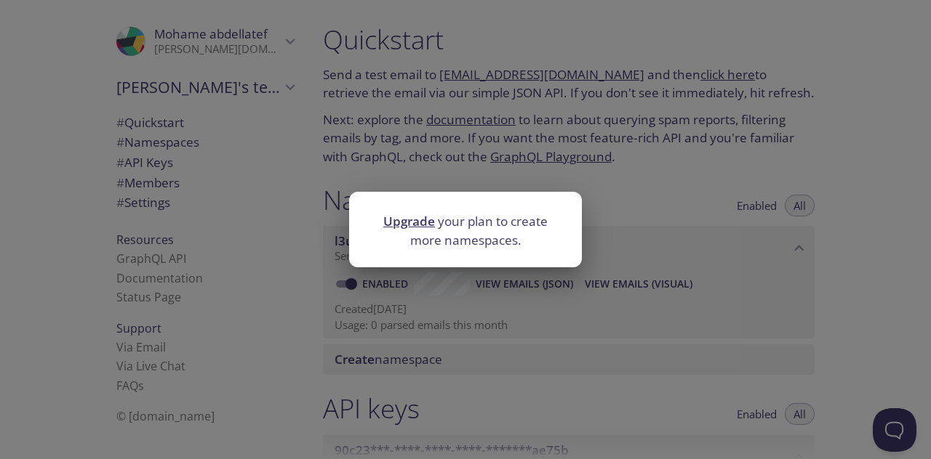
click at [676, 281] on div "Upgrade your plan to create more namespaces." at bounding box center [465, 229] width 931 height 459
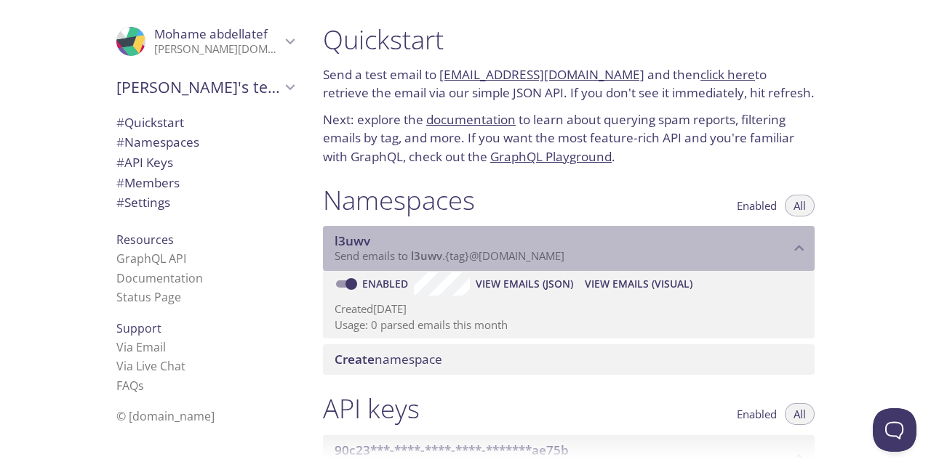
click at [351, 233] on span "l3uwv" at bounding box center [352, 241] width 36 height 17
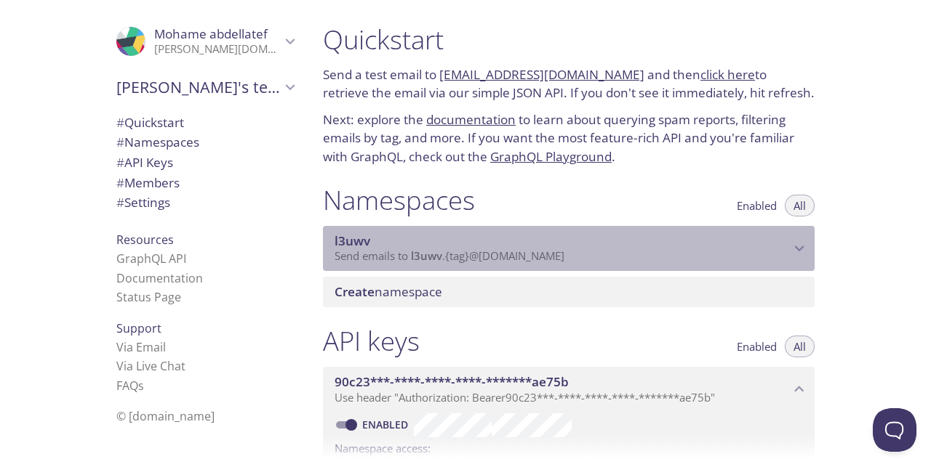
click at [354, 241] on span "l3uwv" at bounding box center [352, 241] width 36 height 17
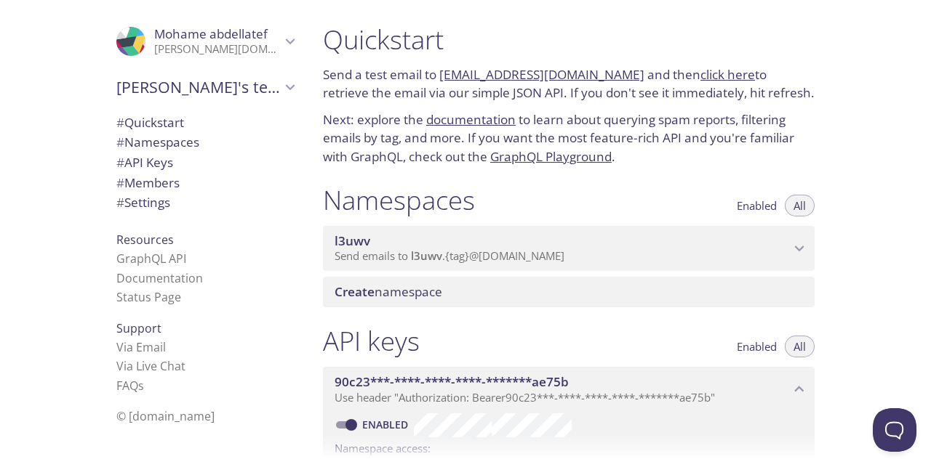
click at [354, 241] on span "l3uwv" at bounding box center [352, 241] width 36 height 17
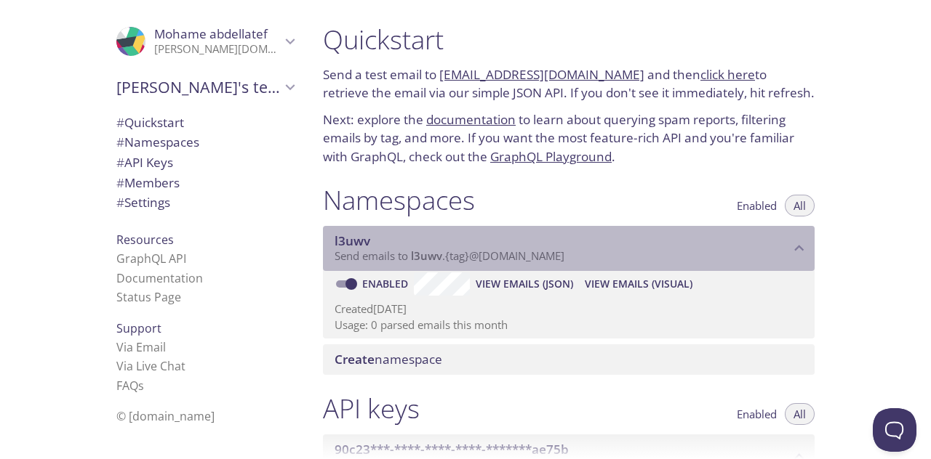
click at [354, 241] on span "l3uwv" at bounding box center [352, 241] width 36 height 17
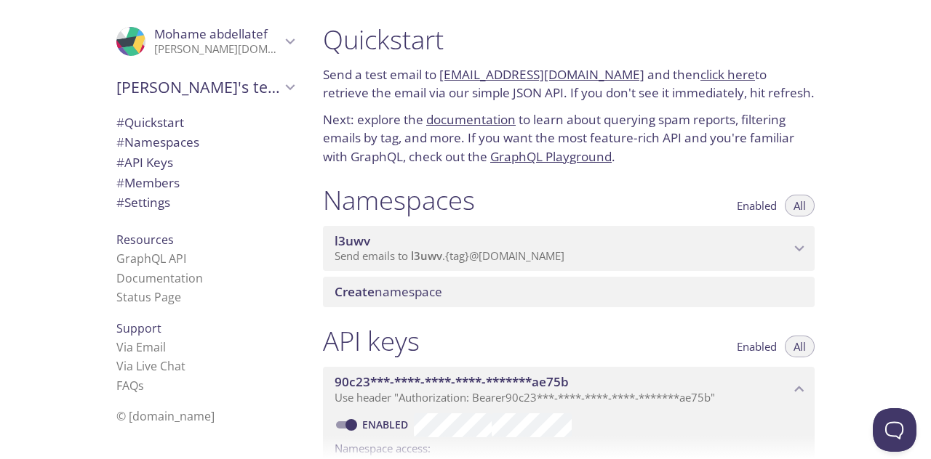
scroll to position [506, 0]
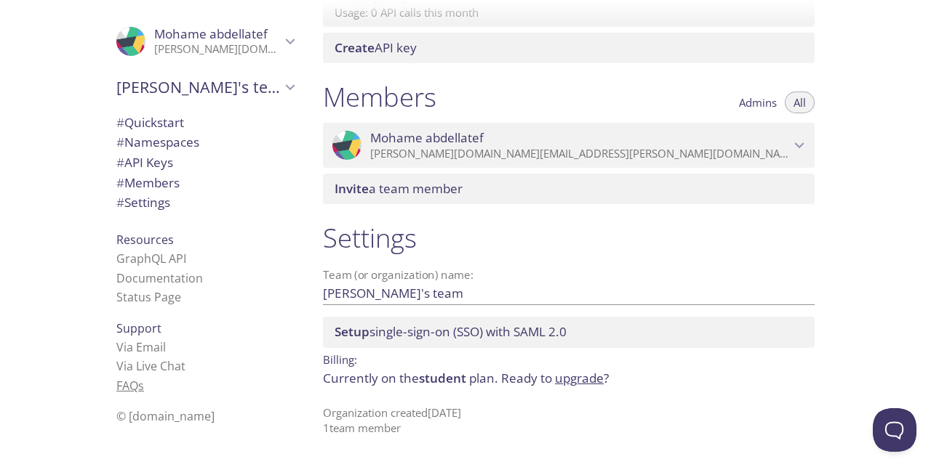
click at [124, 384] on link "FAQ s" at bounding box center [130, 386] width 28 height 16
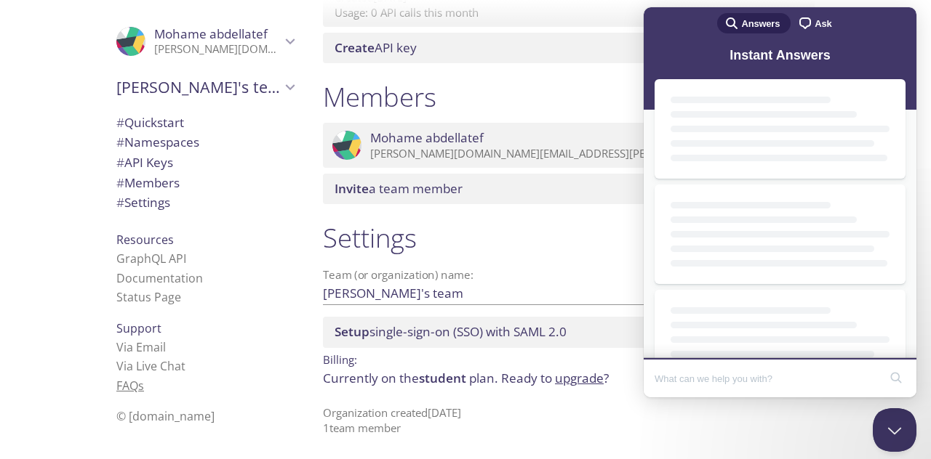
scroll to position [0, 0]
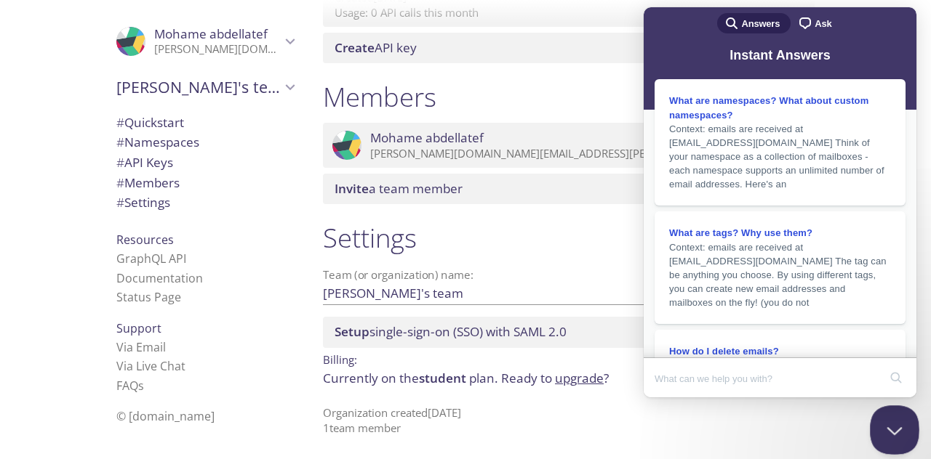
click at [894, 419] on button "Close Beacon popover" at bounding box center [892, 428] width 44 height 44
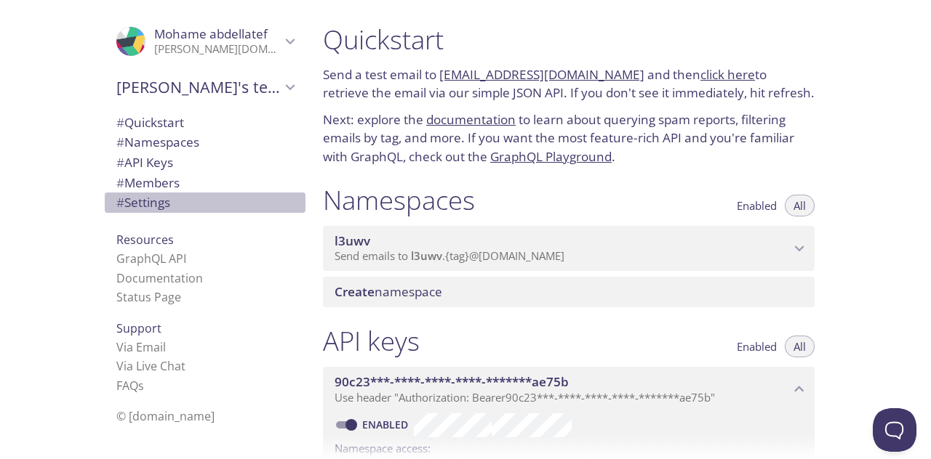
click at [135, 206] on span "# Settings" at bounding box center [143, 202] width 54 height 17
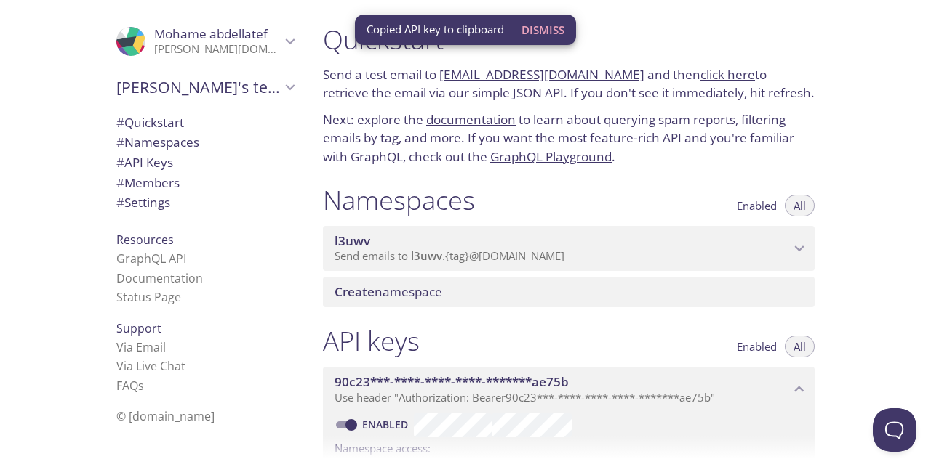
click at [150, 120] on span "# Quickstart" at bounding box center [150, 122] width 68 height 17
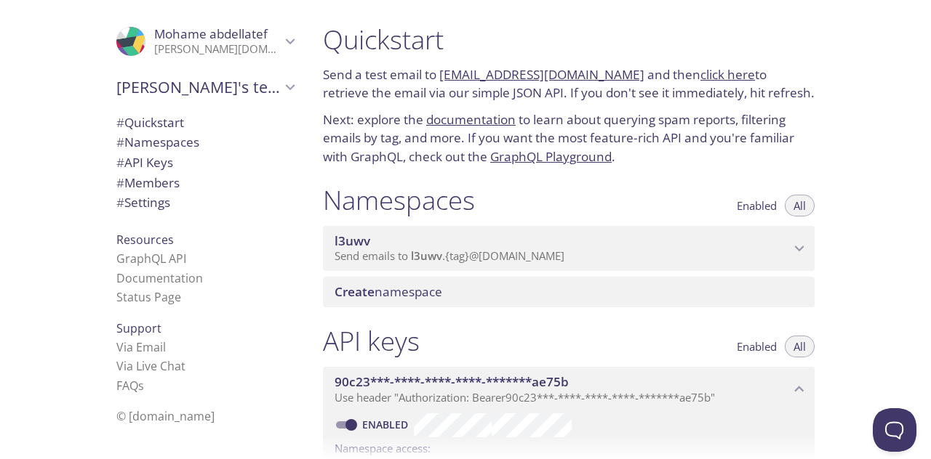
click at [717, 76] on link "click here" at bounding box center [727, 74] width 55 height 17
click at [570, 164] on link "GraphQL Playground" at bounding box center [550, 156] width 121 height 17
click at [483, 116] on link "documentation" at bounding box center [470, 119] width 89 height 17
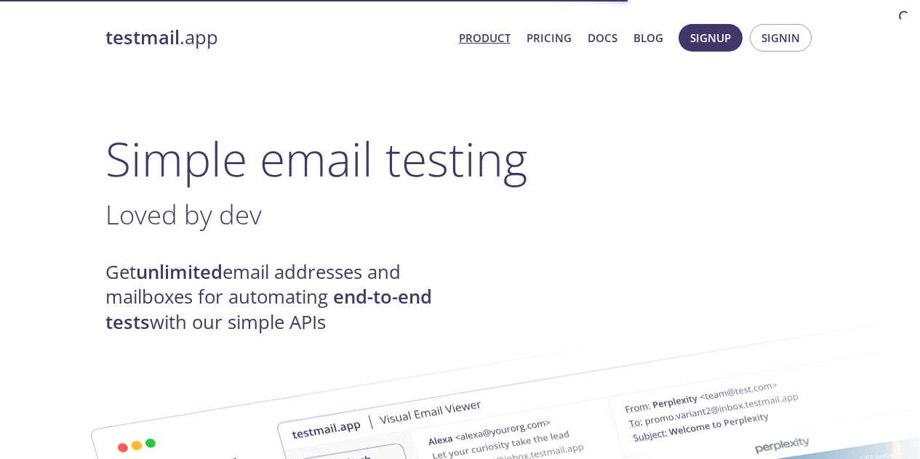
click at [138, 43] on strong "testmail" at bounding box center [142, 37] width 74 height 25
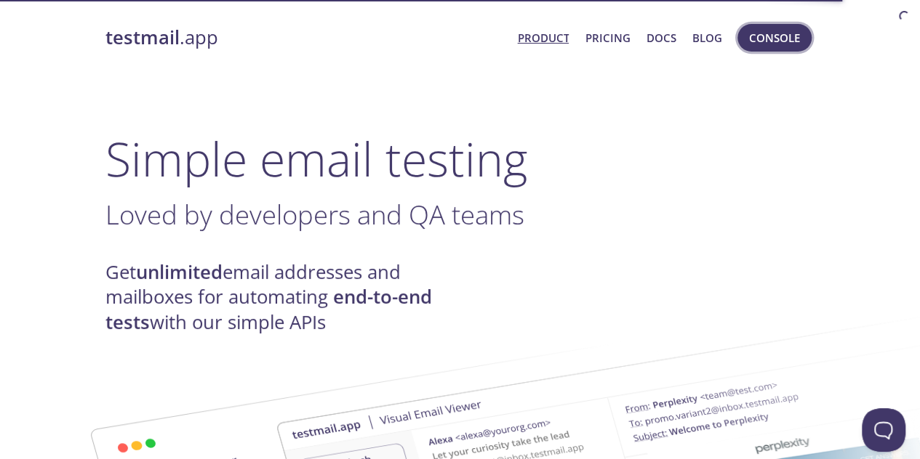
click at [777, 36] on span "Console" at bounding box center [774, 37] width 51 height 19
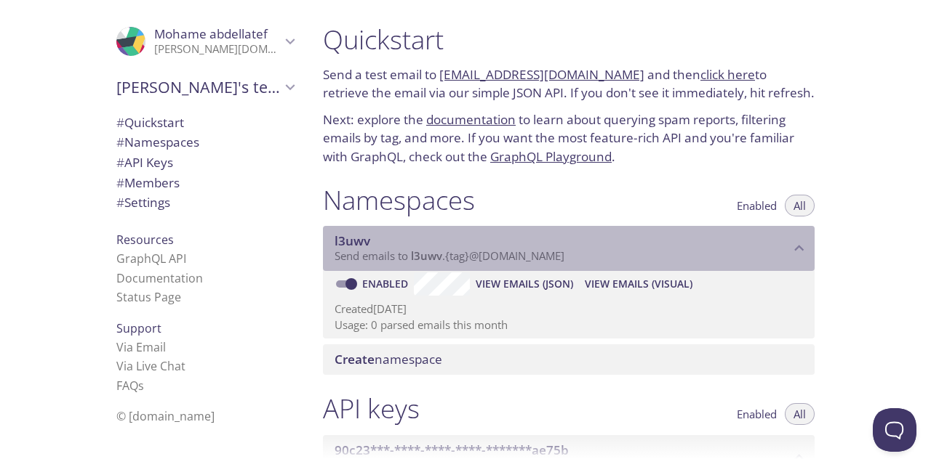
drag, startPoint x: 589, startPoint y: 258, endPoint x: 579, endPoint y: 261, distance: 10.6
click at [576, 261] on p "Send emails to l3uwv . {tag} @[DOMAIN_NAME]" at bounding box center [561, 256] width 455 height 15
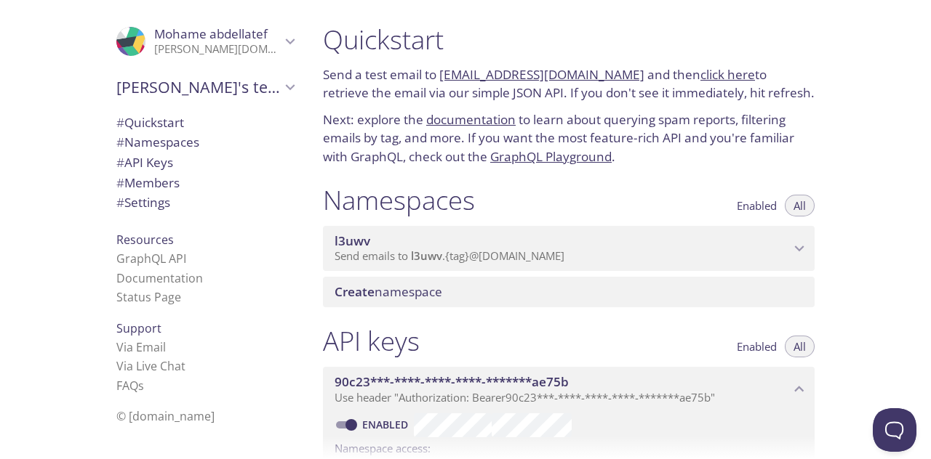
click at [581, 261] on p "Send emails to l3uwv . {tag} @[DOMAIN_NAME]" at bounding box center [561, 256] width 455 height 15
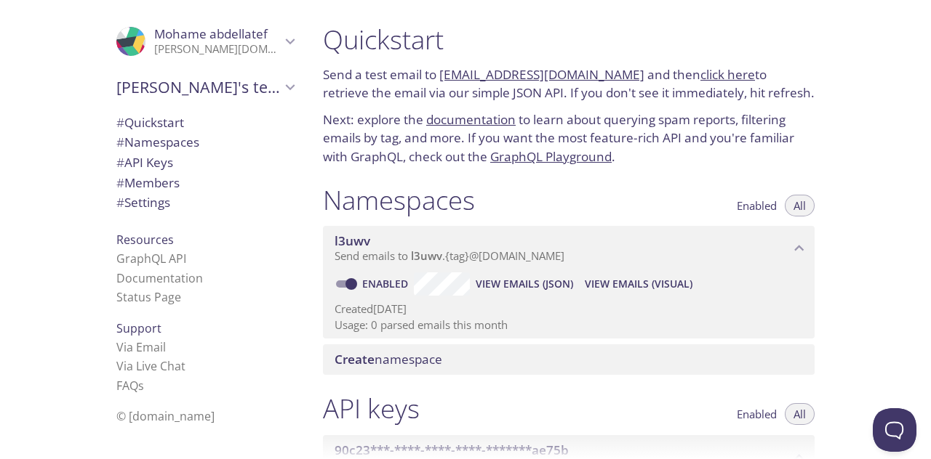
click at [611, 289] on span "View Emails (Visual)" at bounding box center [639, 284] width 108 height 17
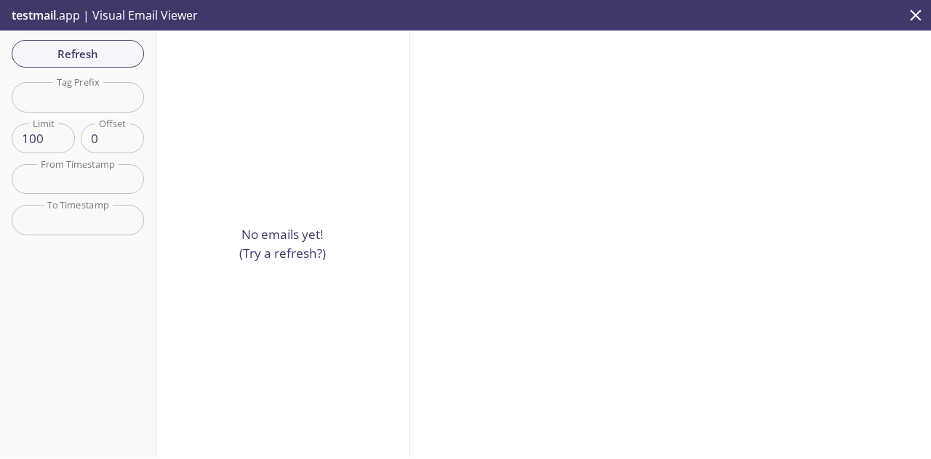
click at [285, 250] on p "No emails yet! (Try a refresh?)" at bounding box center [282, 243] width 87 height 37
click at [91, 59] on span "Refresh" at bounding box center [77, 53] width 109 height 19
click at [77, 188] on input "text" at bounding box center [78, 179] width 132 height 30
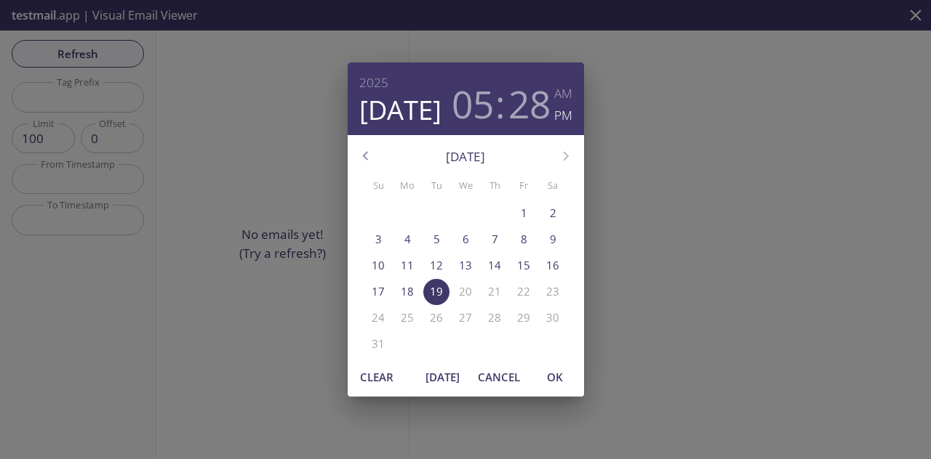
click at [191, 219] on div "[DATE] 05 : 28 AM PM [DATE] Su Mo Tu We Th Fr Sa 27 28 29 30 31 1 2 3 4 5 6 7 8…" at bounding box center [465, 229] width 931 height 459
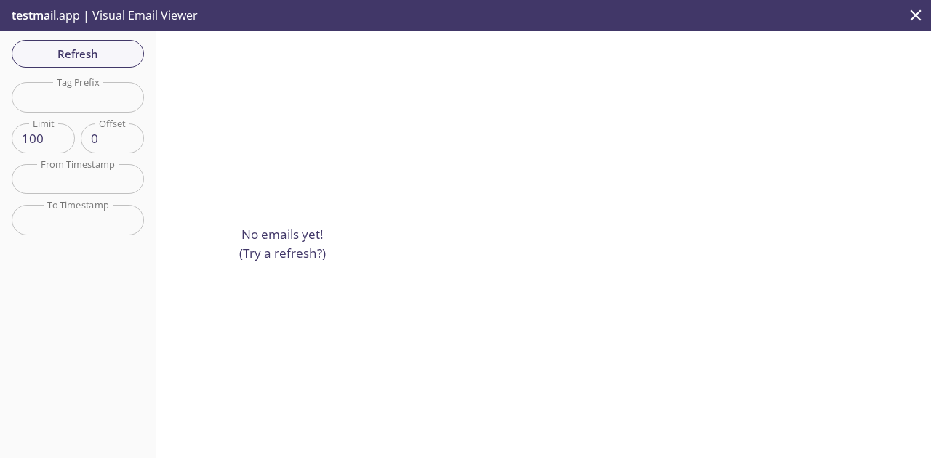
click at [20, 20] on span "testmail" at bounding box center [34, 15] width 44 height 16
click at [67, 15] on p "testmail .app | Visual Email Viewer" at bounding box center [103, 15] width 206 height 31
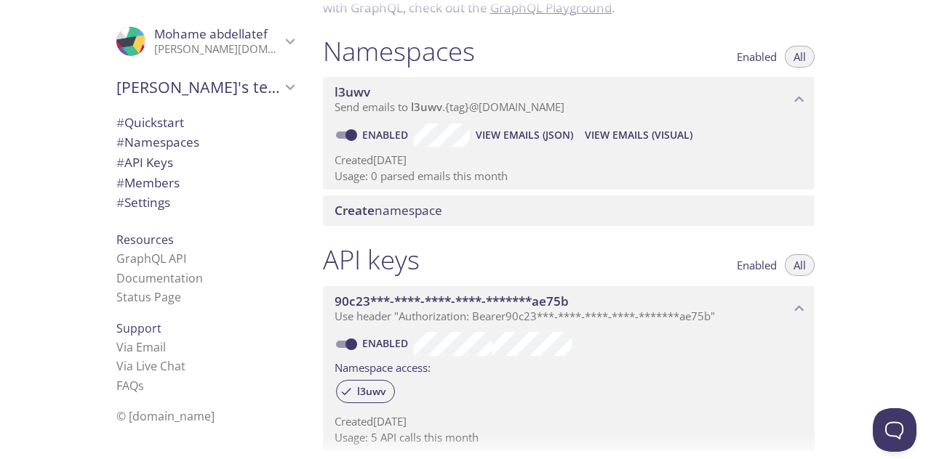
scroll to position [150, 0]
